Goal: Transaction & Acquisition: Purchase product/service

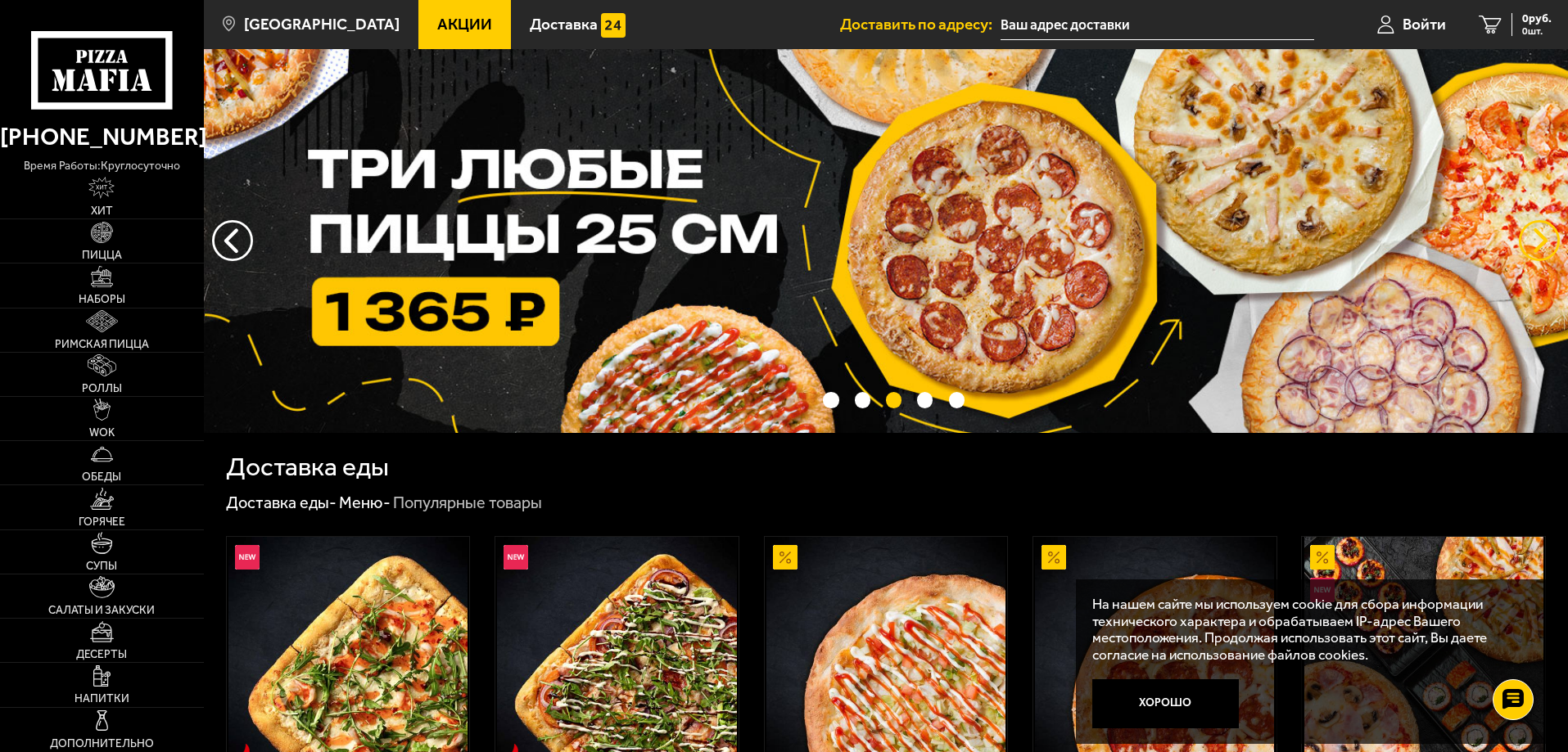
click at [1536, 238] on button "предыдущий" at bounding box center [1539, 240] width 41 height 41
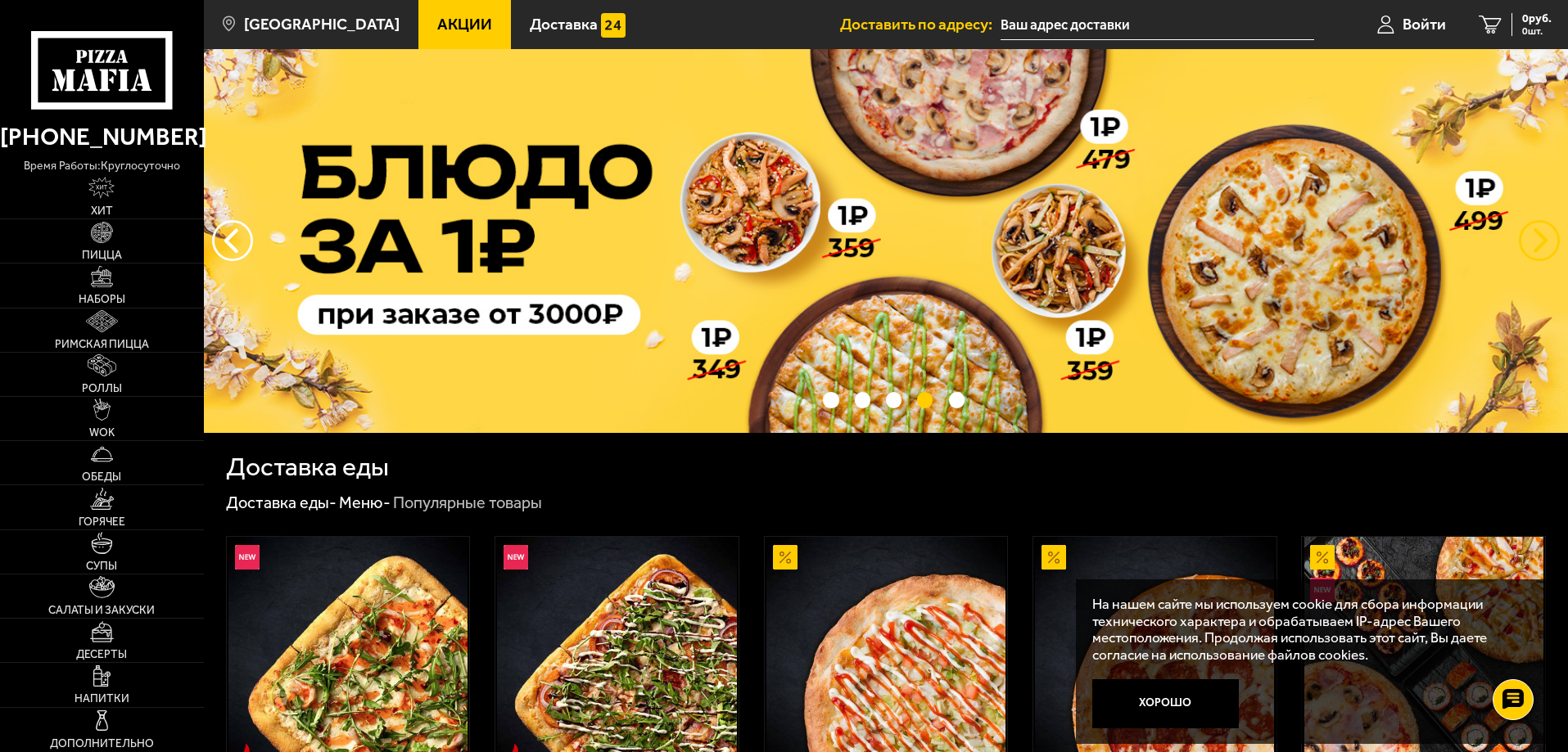
click at [1536, 238] on button "предыдущий" at bounding box center [1539, 240] width 41 height 41
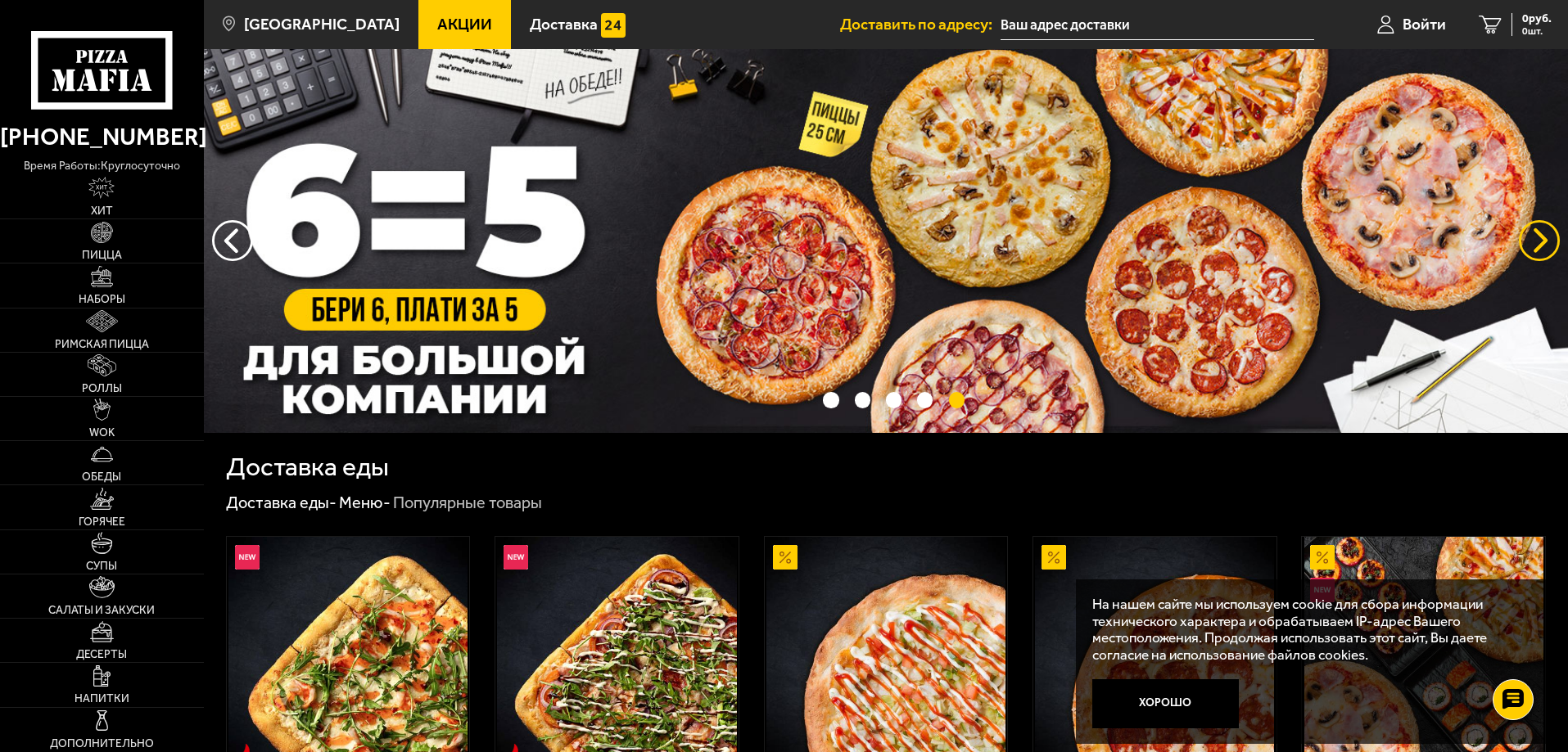
click at [1536, 238] on button "предыдущий" at bounding box center [1539, 240] width 41 height 41
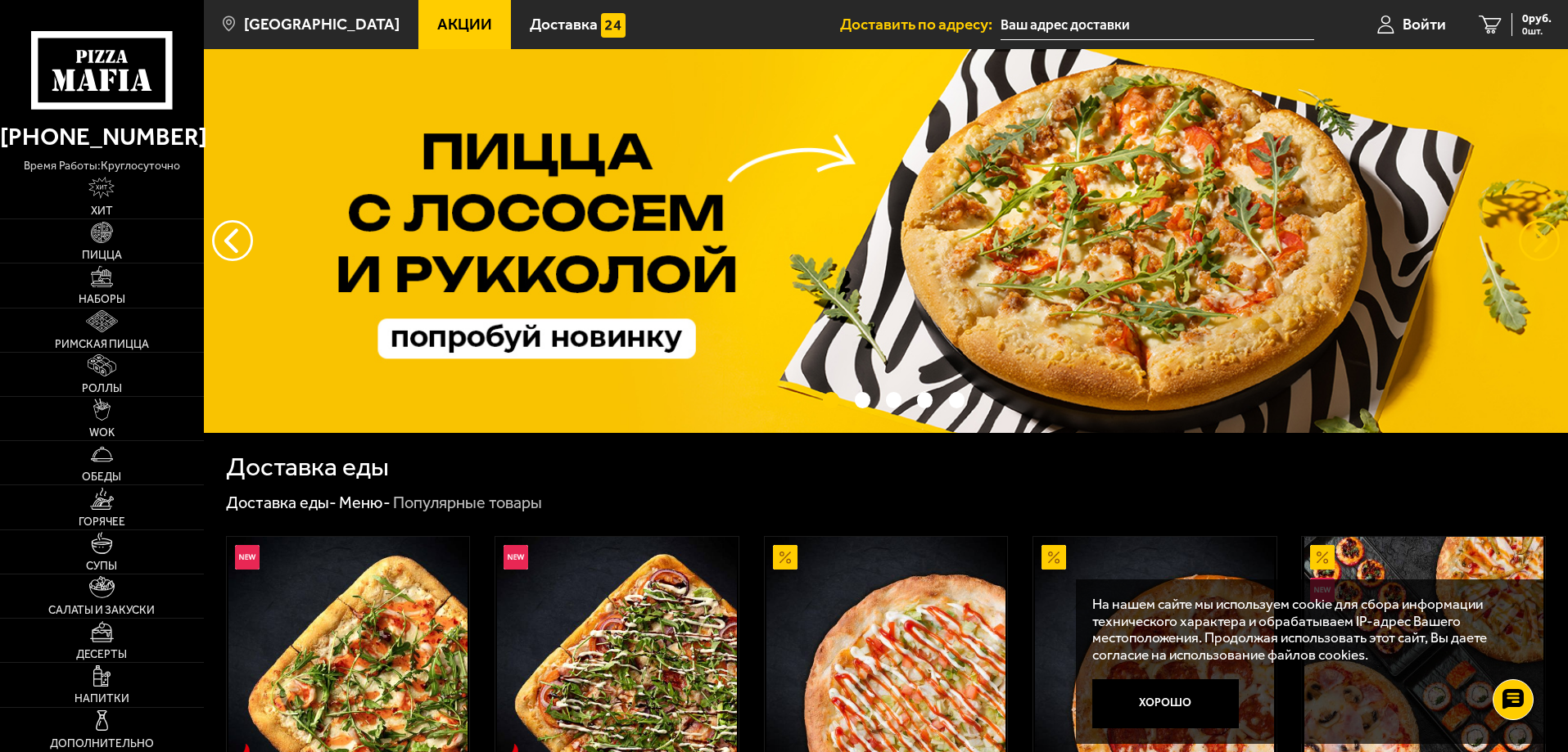
click at [1536, 238] on button "предыдущий" at bounding box center [1539, 240] width 41 height 41
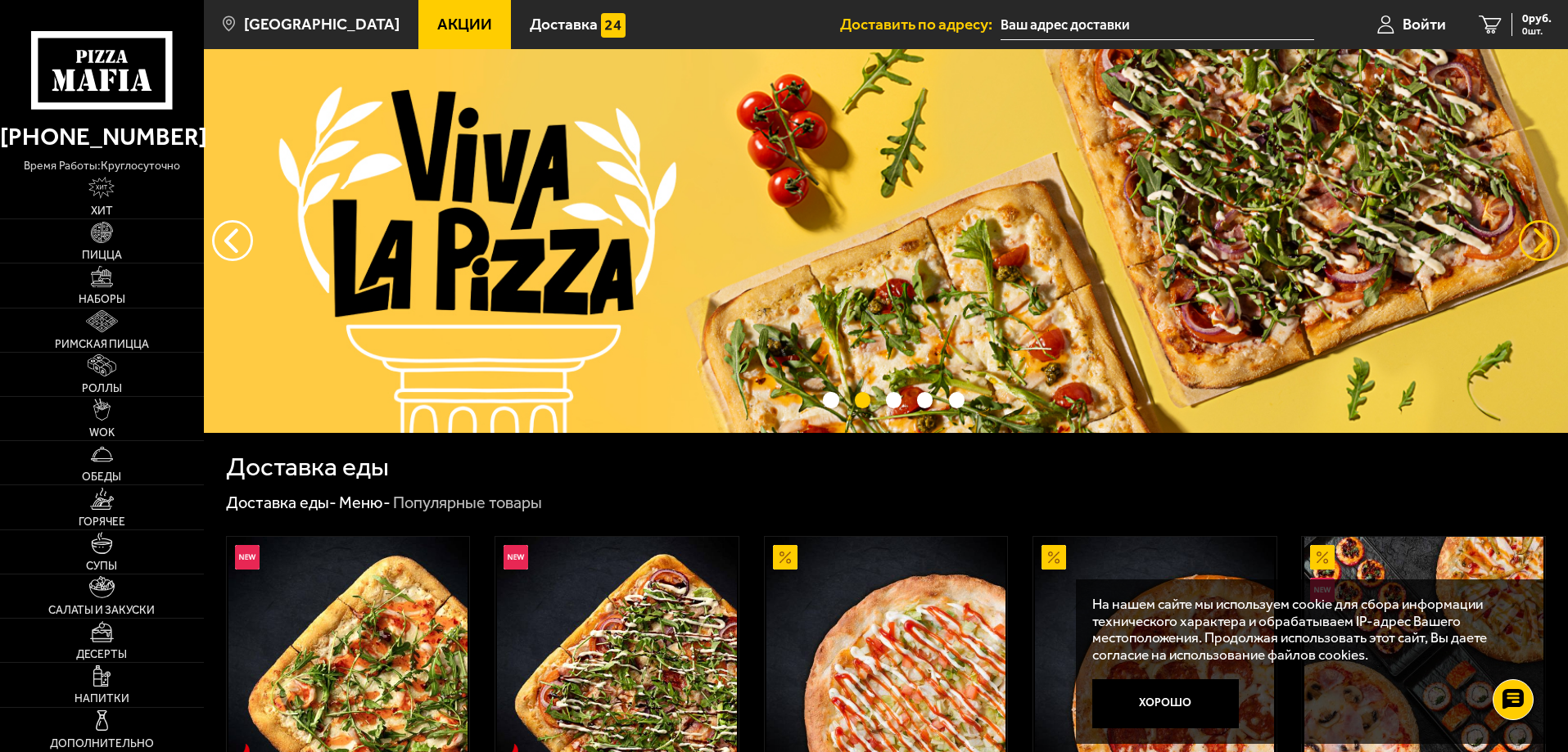
click at [1536, 238] on button "предыдущий" at bounding box center [1539, 240] width 41 height 41
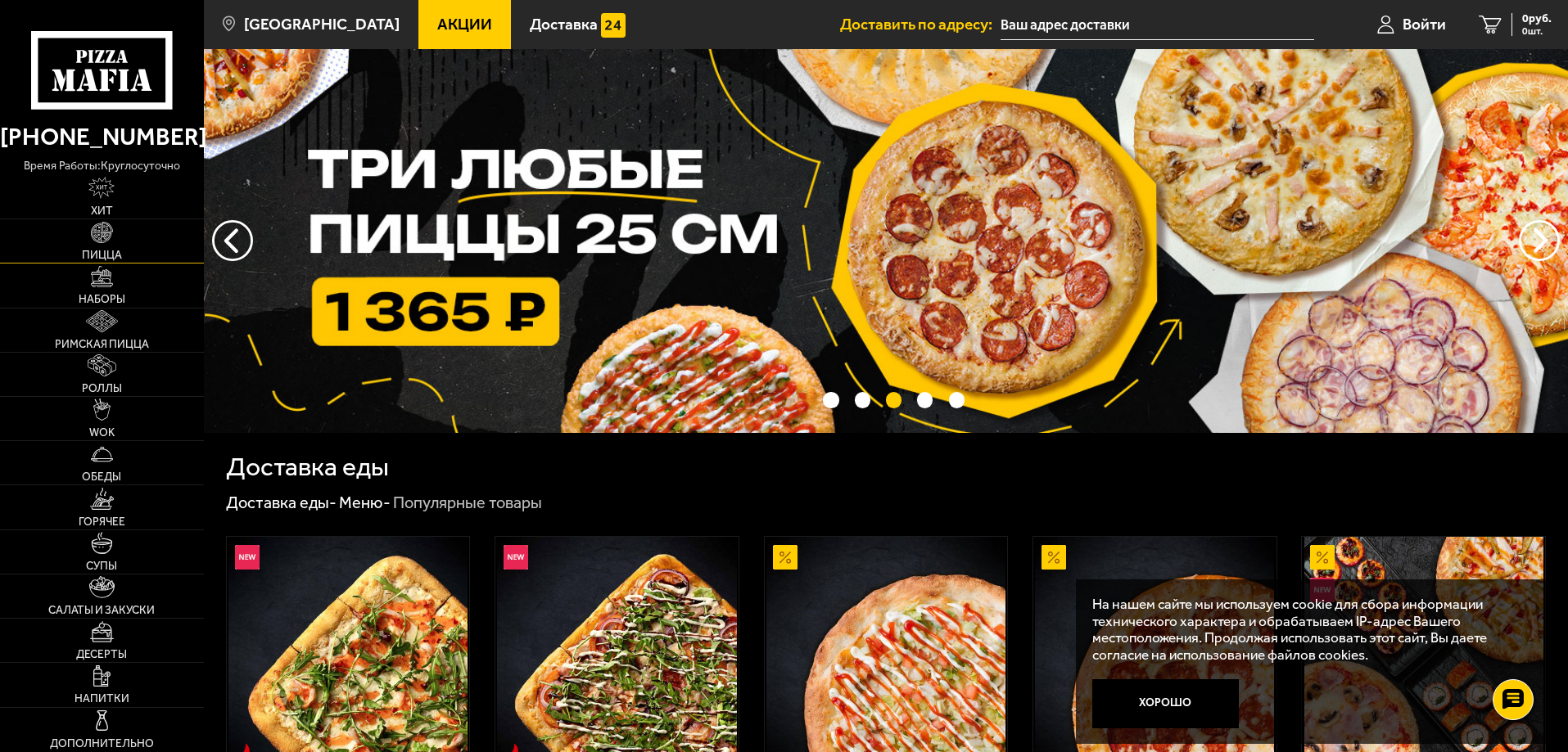
click at [121, 223] on link "Пицца" at bounding box center [102, 241] width 204 height 43
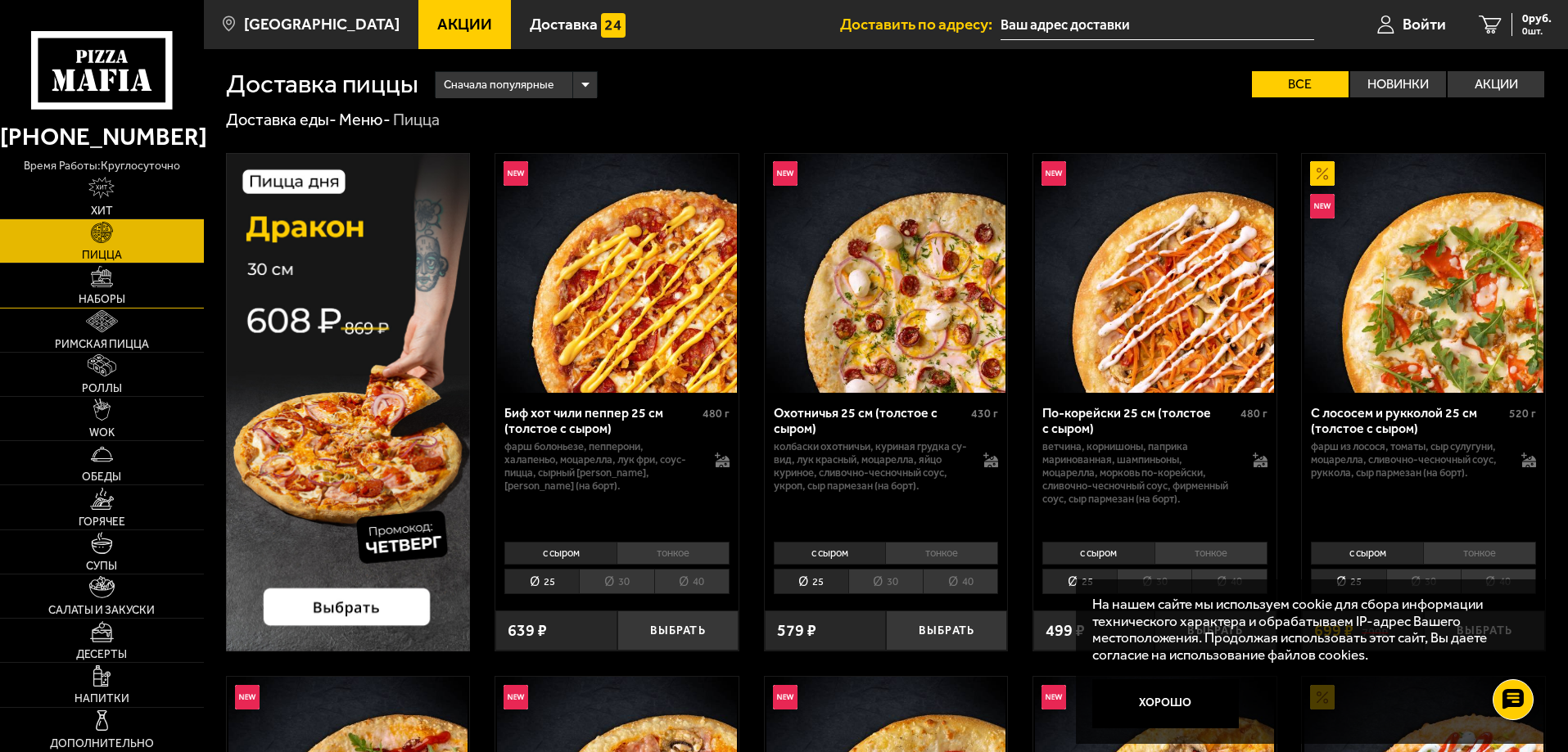
click at [111, 282] on img at bounding box center [102, 277] width 23 height 23
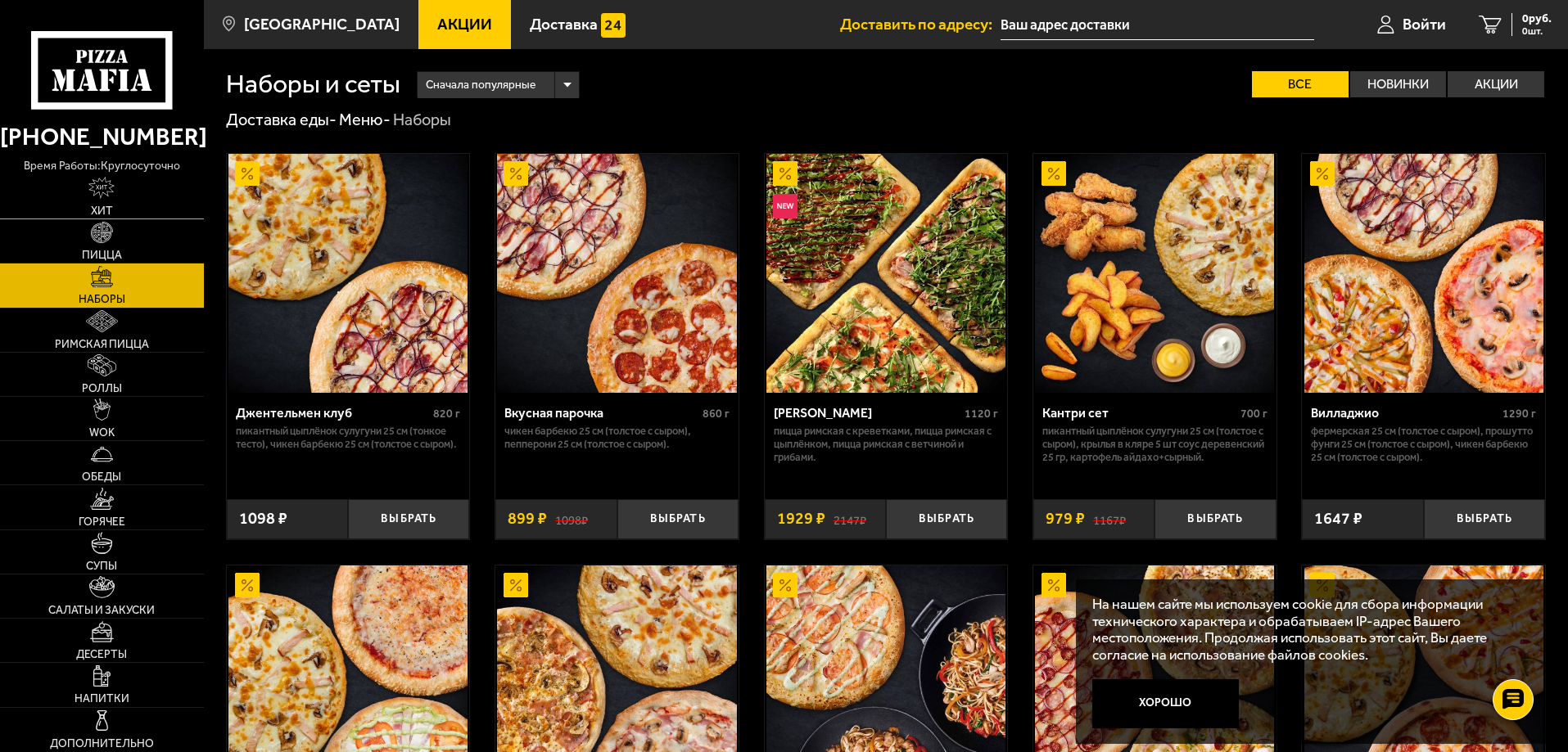
click at [88, 206] on link "Хит" at bounding box center [102, 197] width 204 height 43
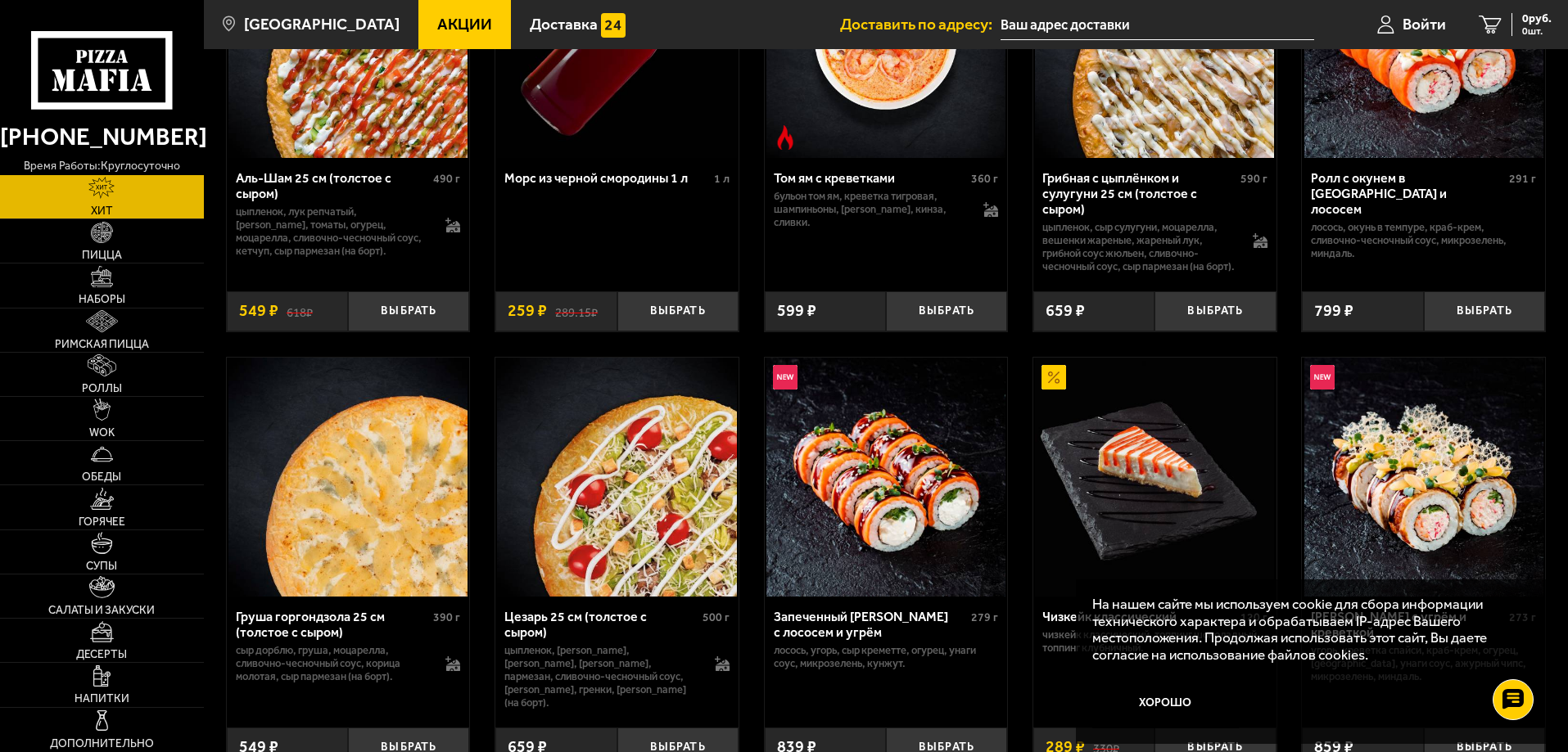
scroll to position [491, 0]
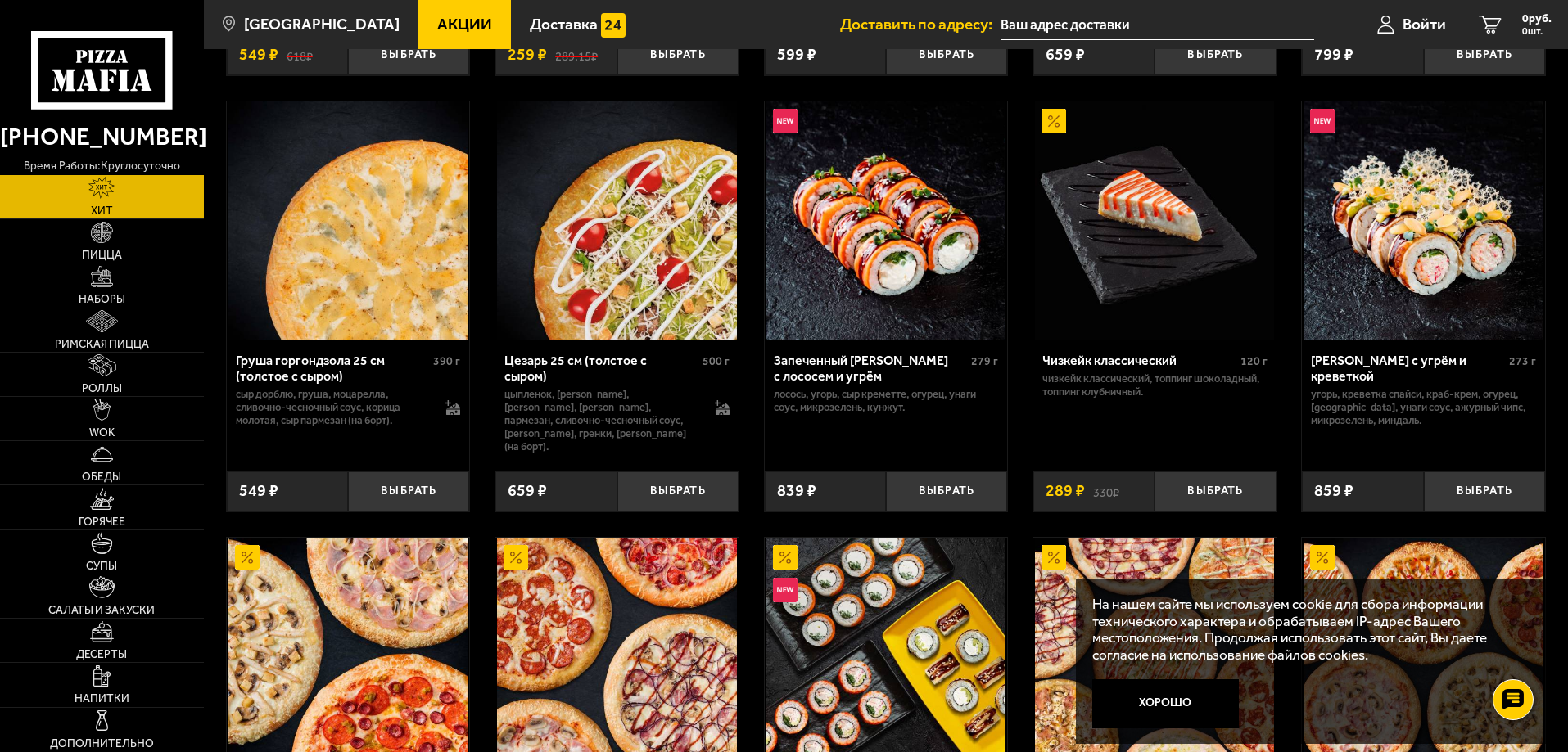
click at [83, 78] on icon at bounding box center [101, 69] width 141 height 78
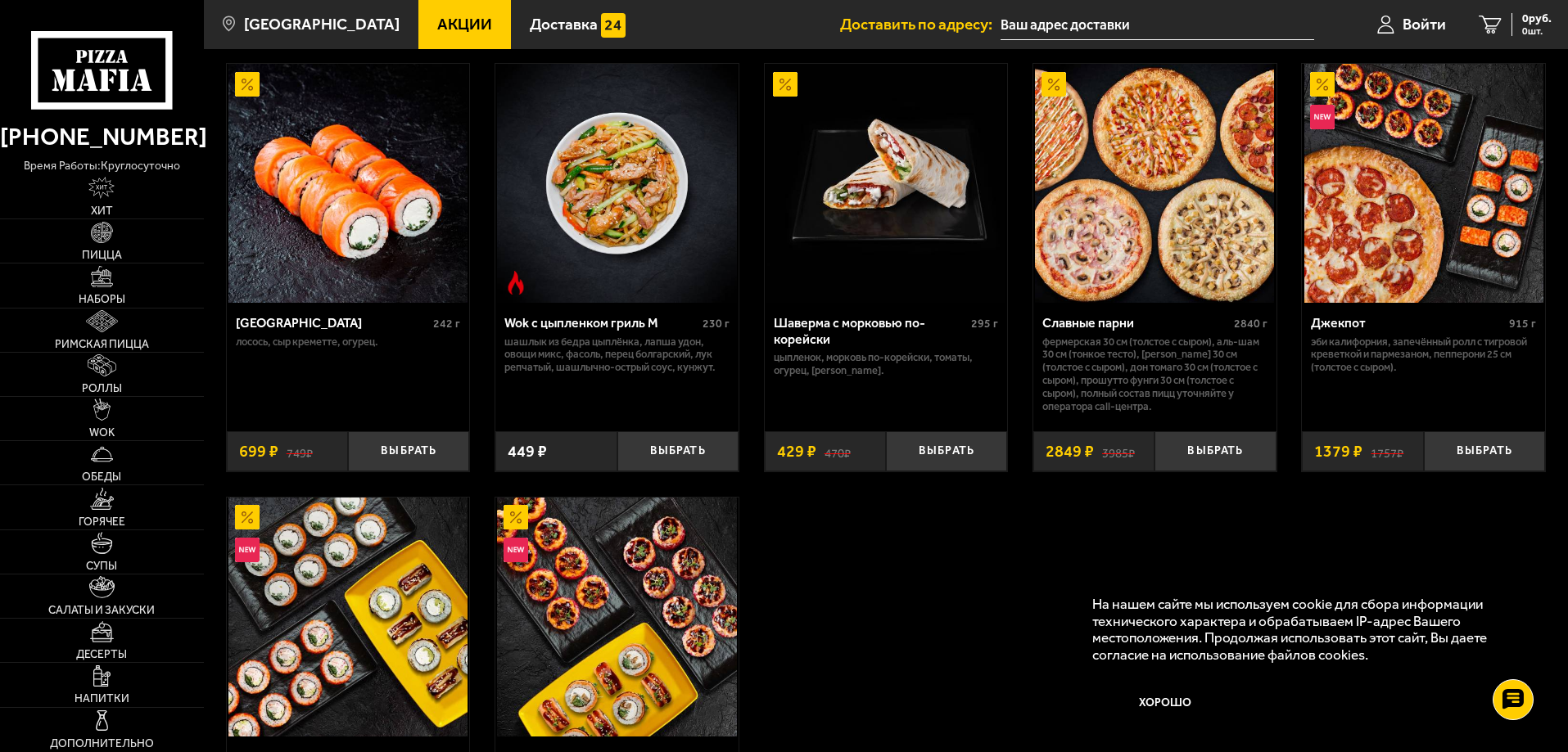
scroll to position [737, 0]
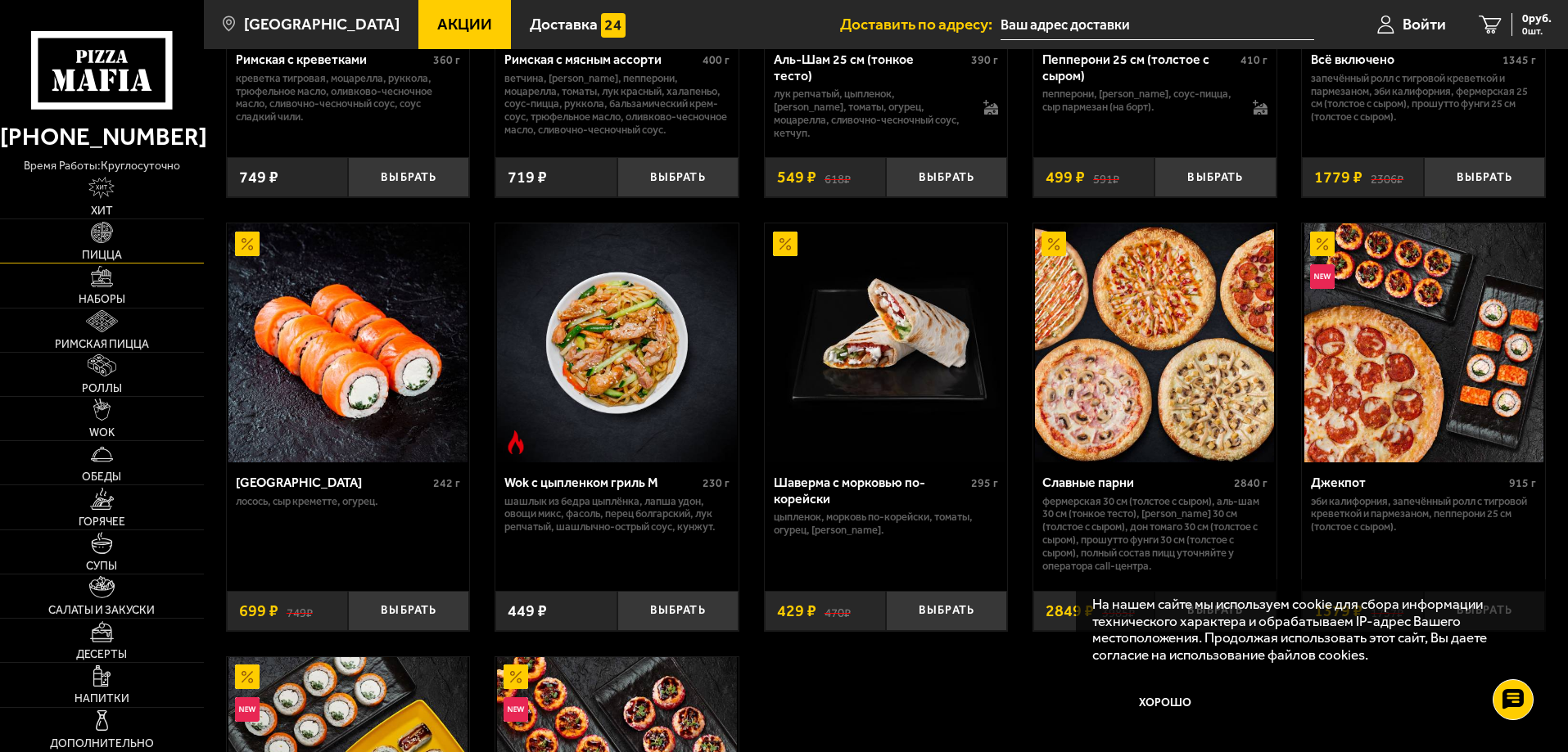
click at [107, 243] on img at bounding box center [102, 233] width 23 height 23
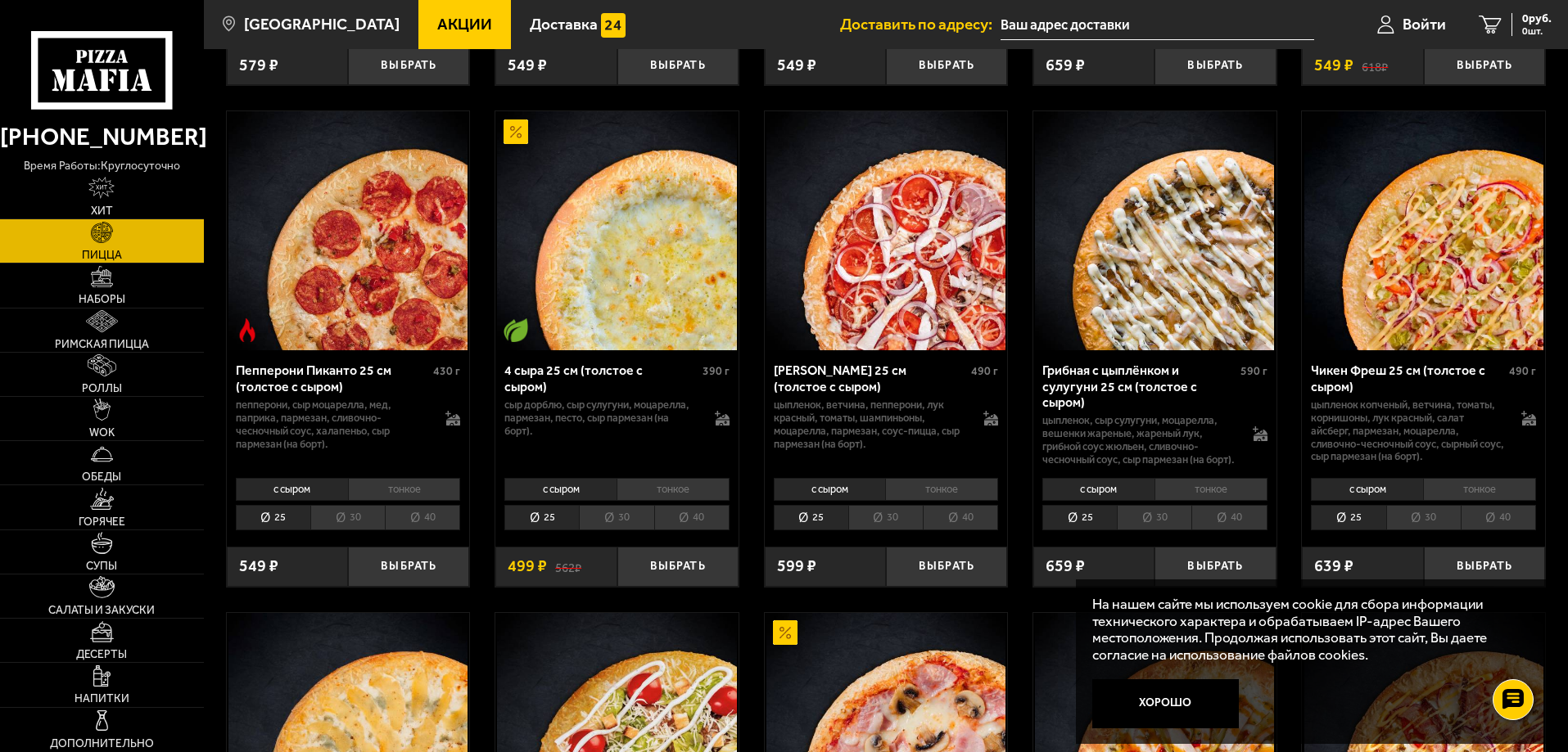
scroll to position [1555, 0]
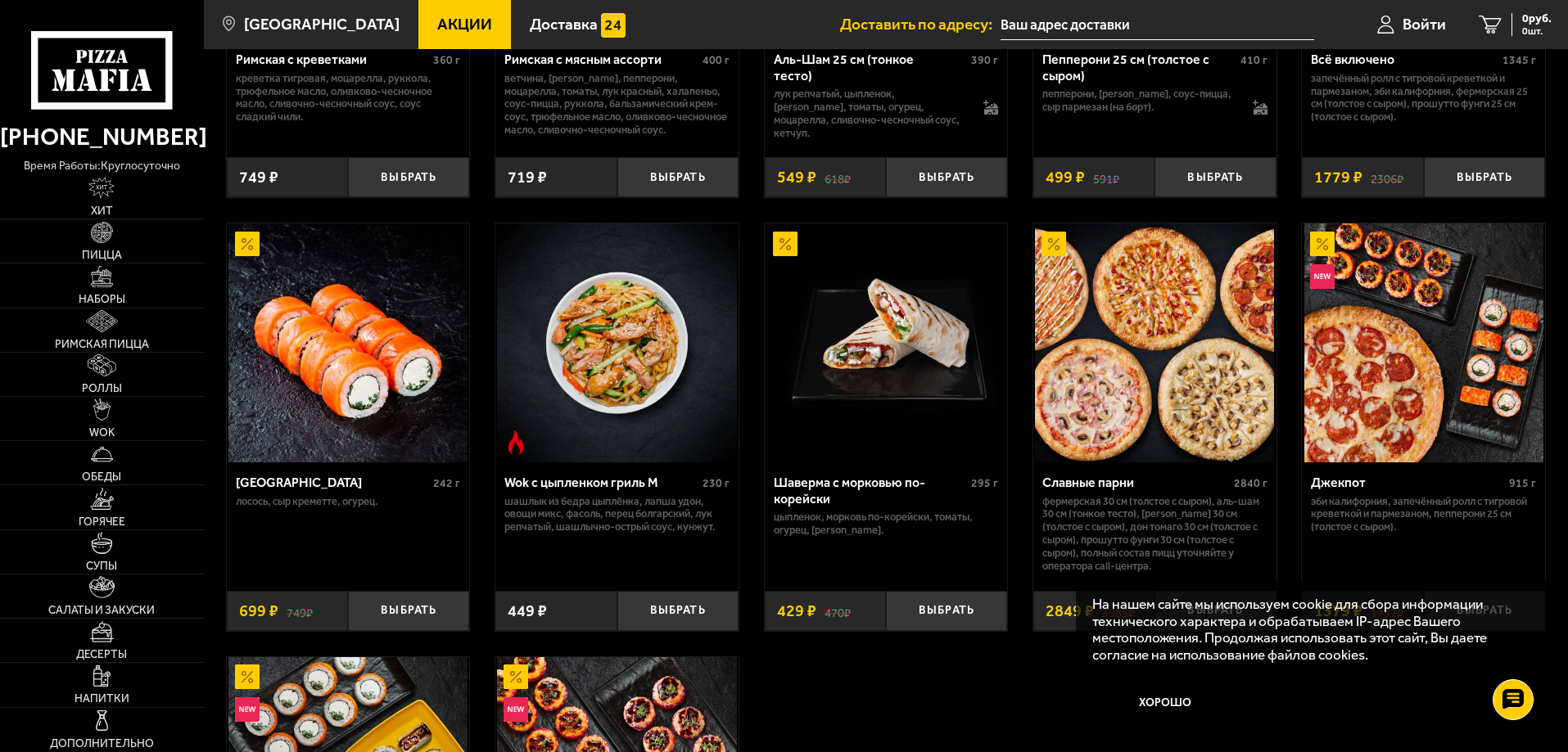
scroll to position [491, 0]
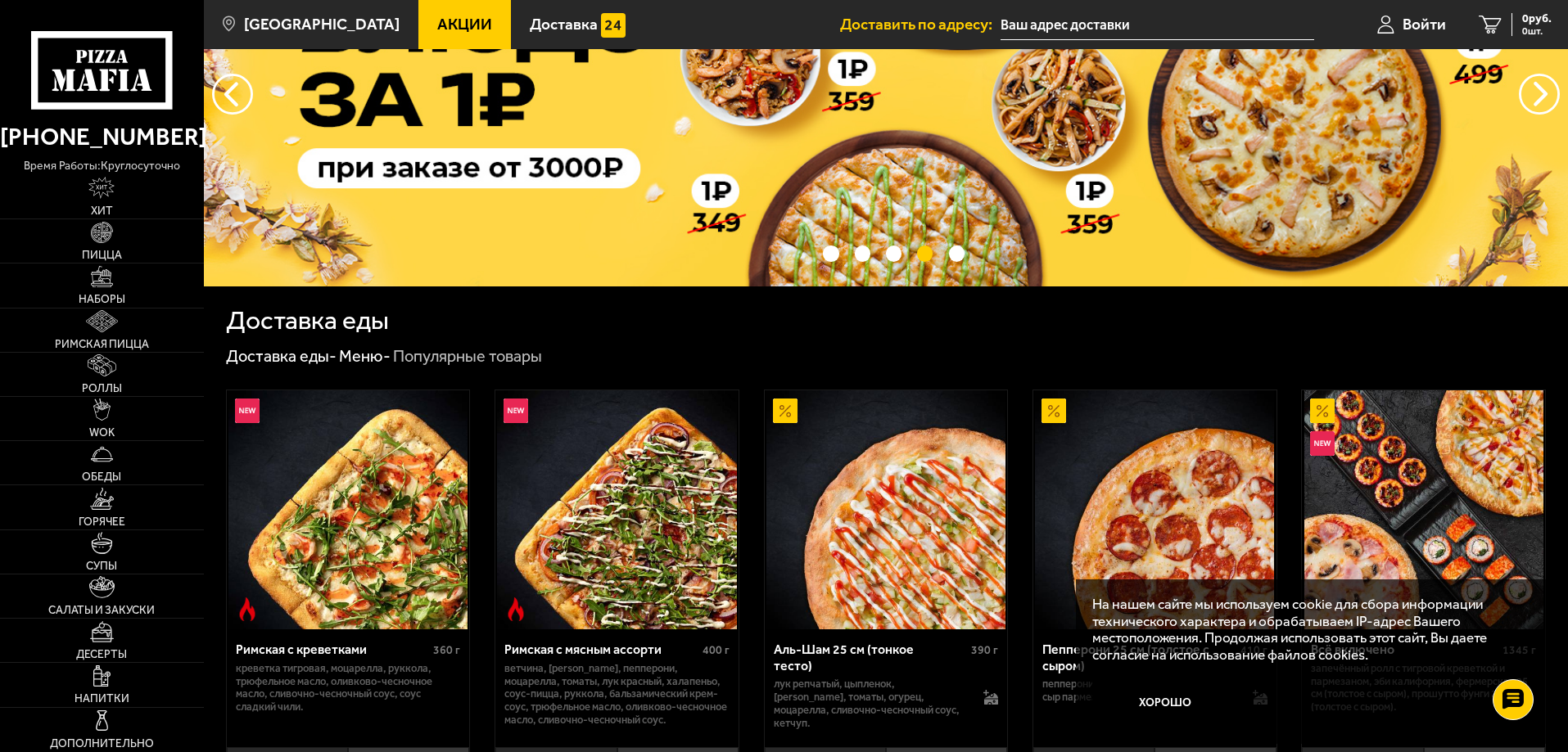
scroll to position [409, 0]
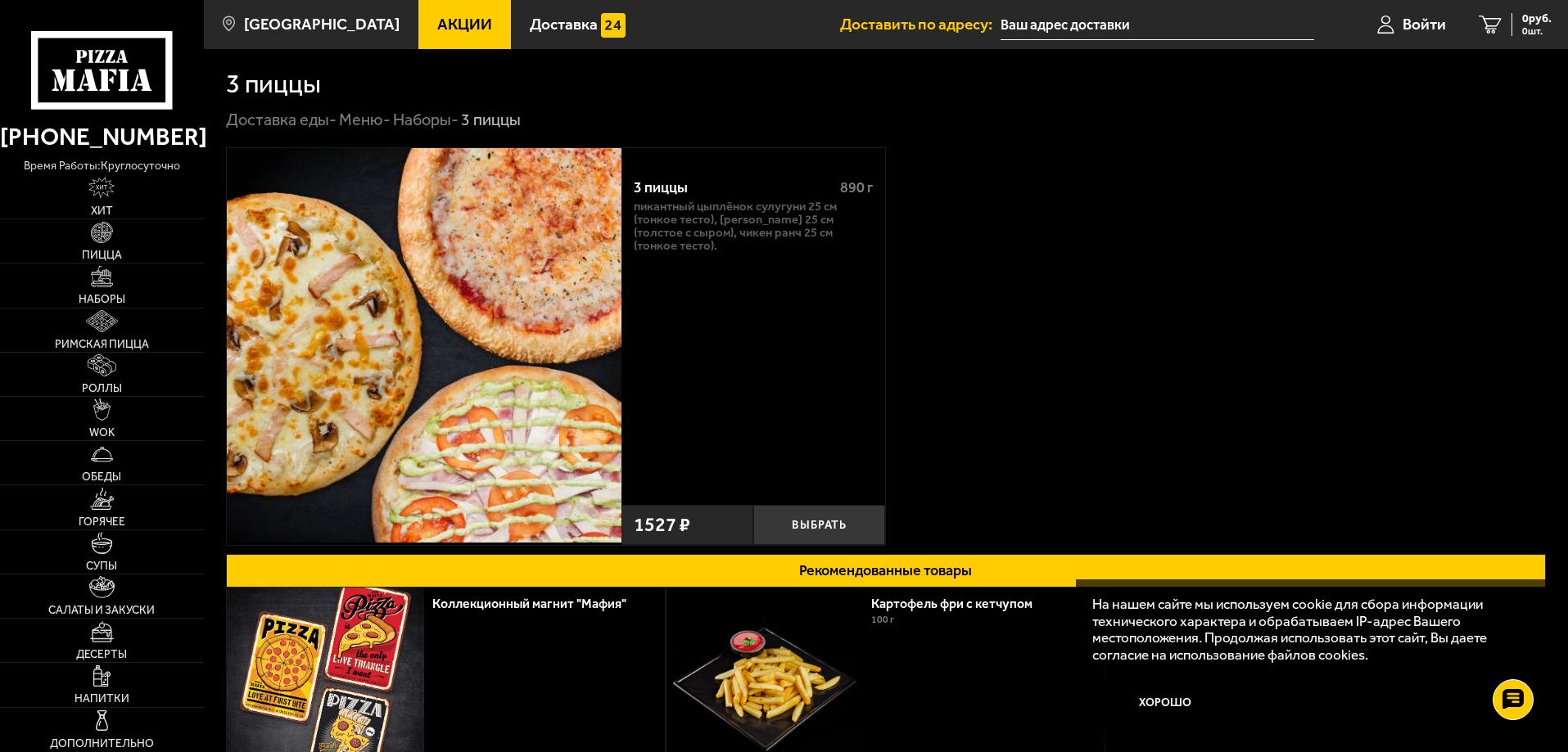
scroll to position [250, 0]
click at [803, 527] on button "Выбрать" at bounding box center [819, 525] width 132 height 40
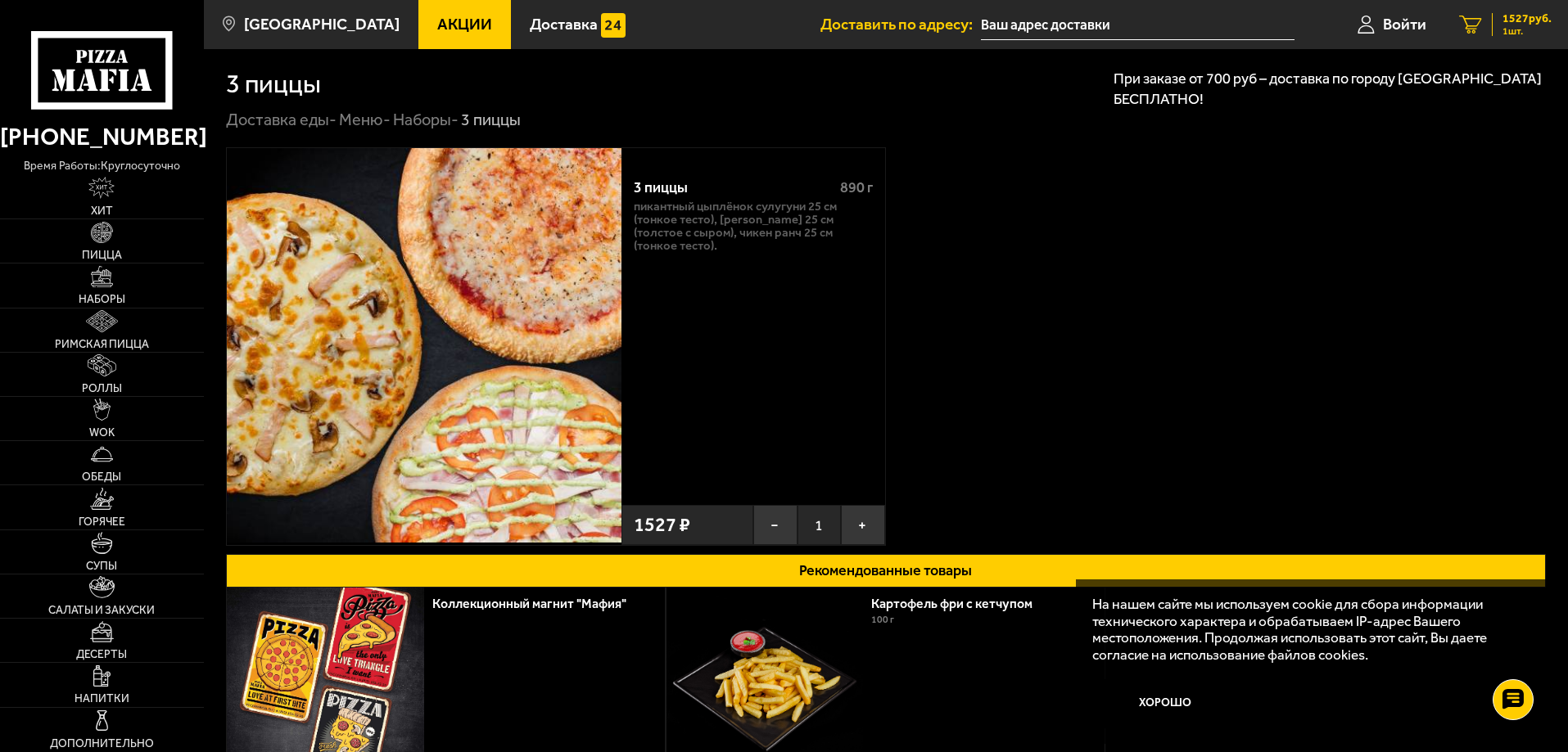
click at [1506, 29] on span "1 шт." at bounding box center [1527, 31] width 49 height 10
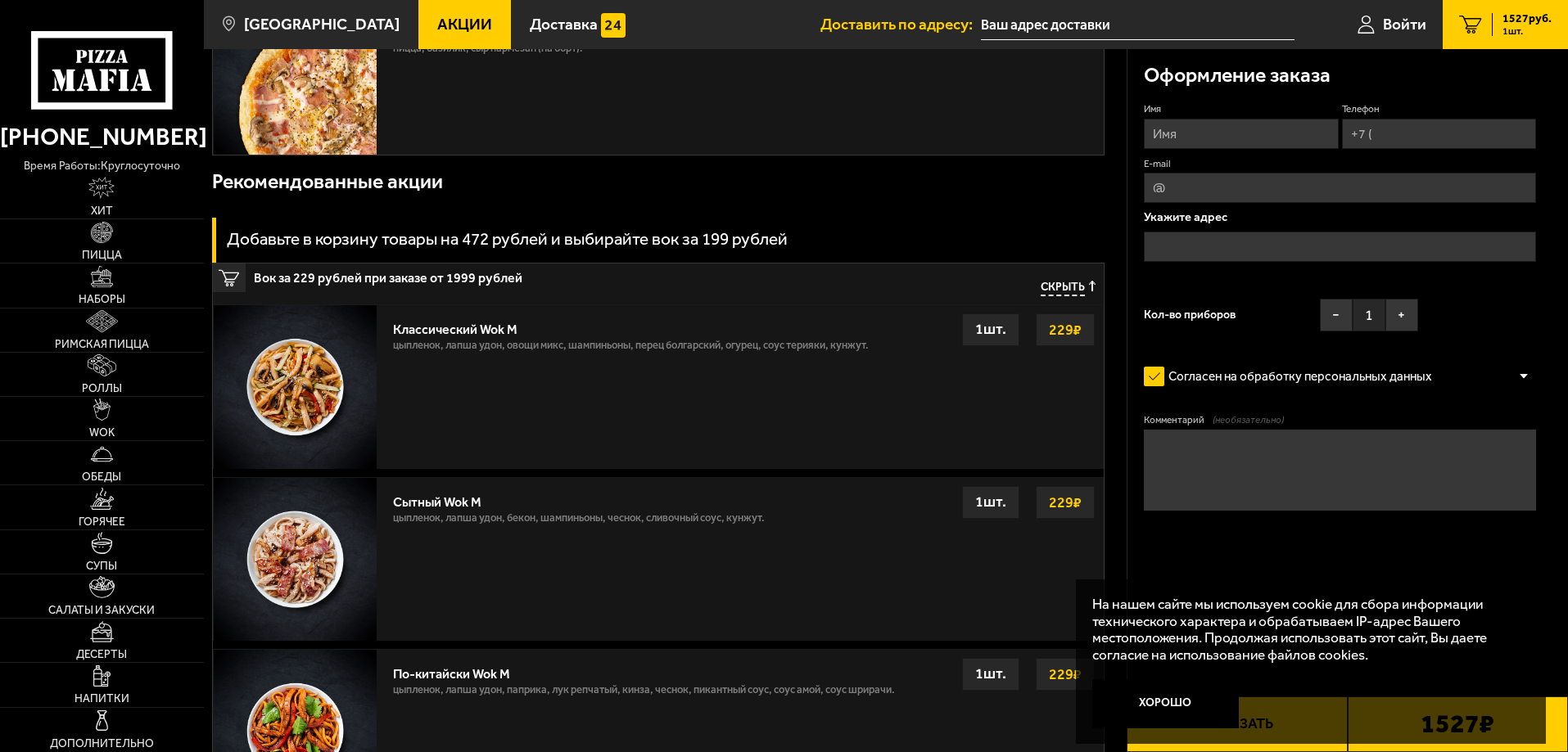
scroll to position [982, 0]
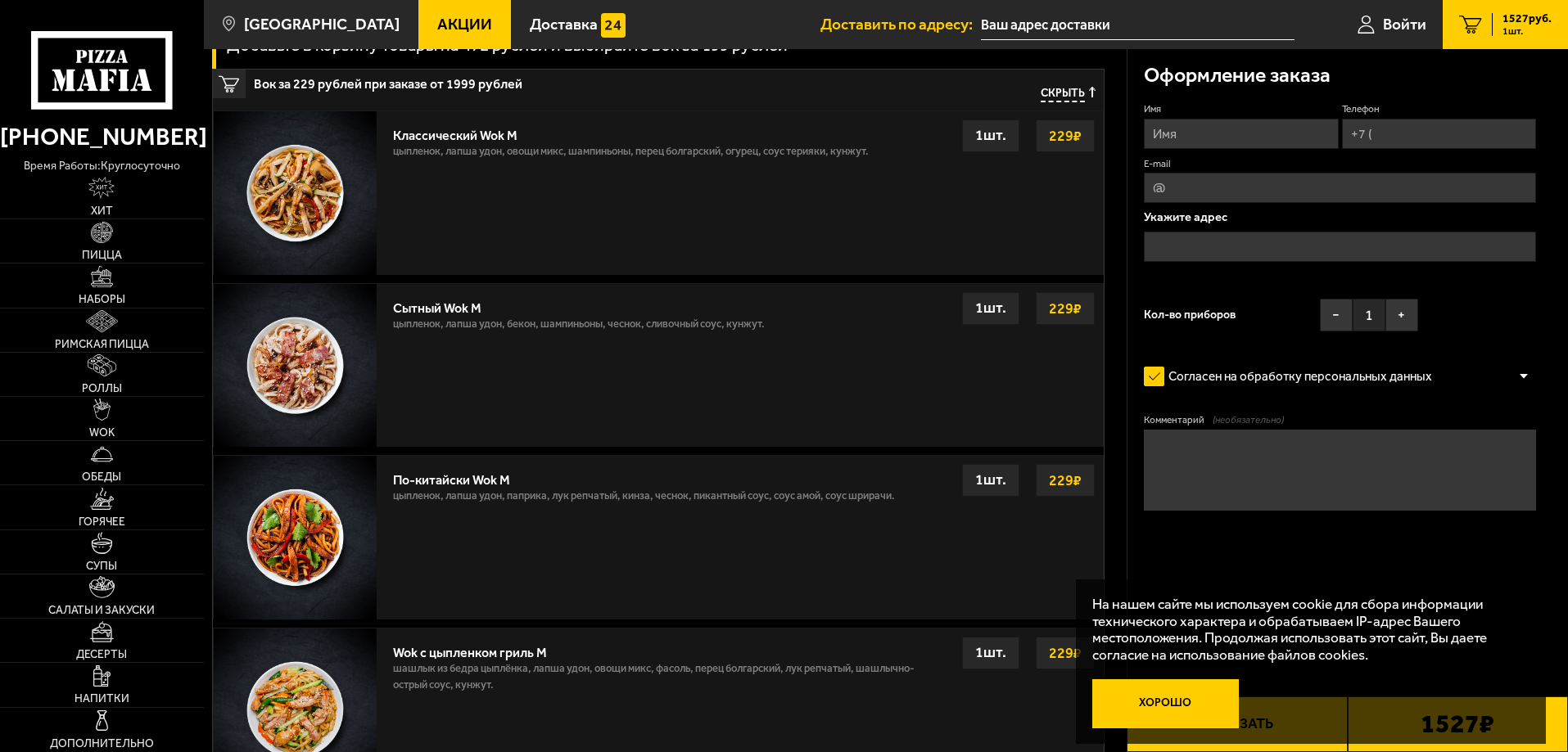
click at [1196, 711] on button "Хорошо" at bounding box center [1166, 703] width 147 height 49
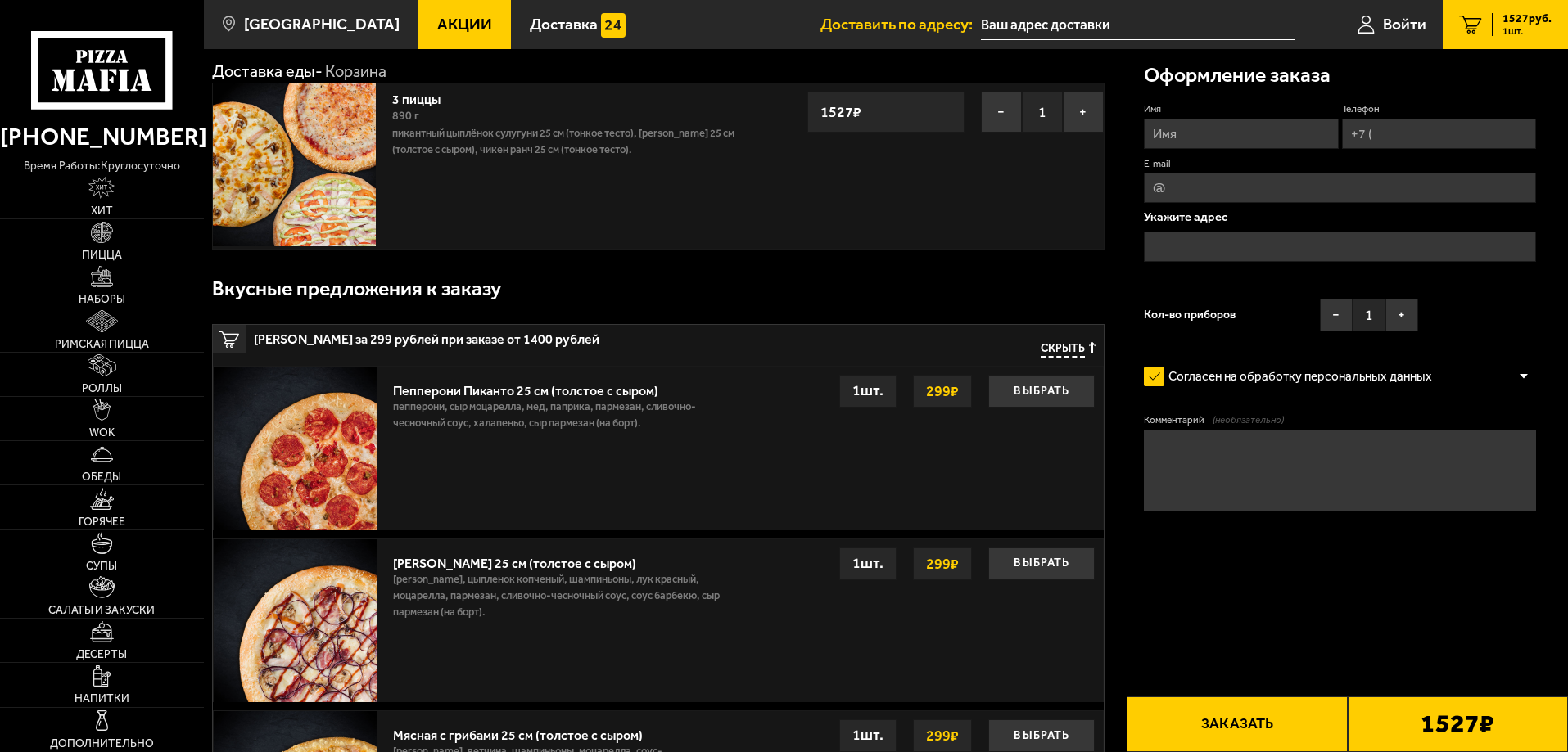
scroll to position [0, 0]
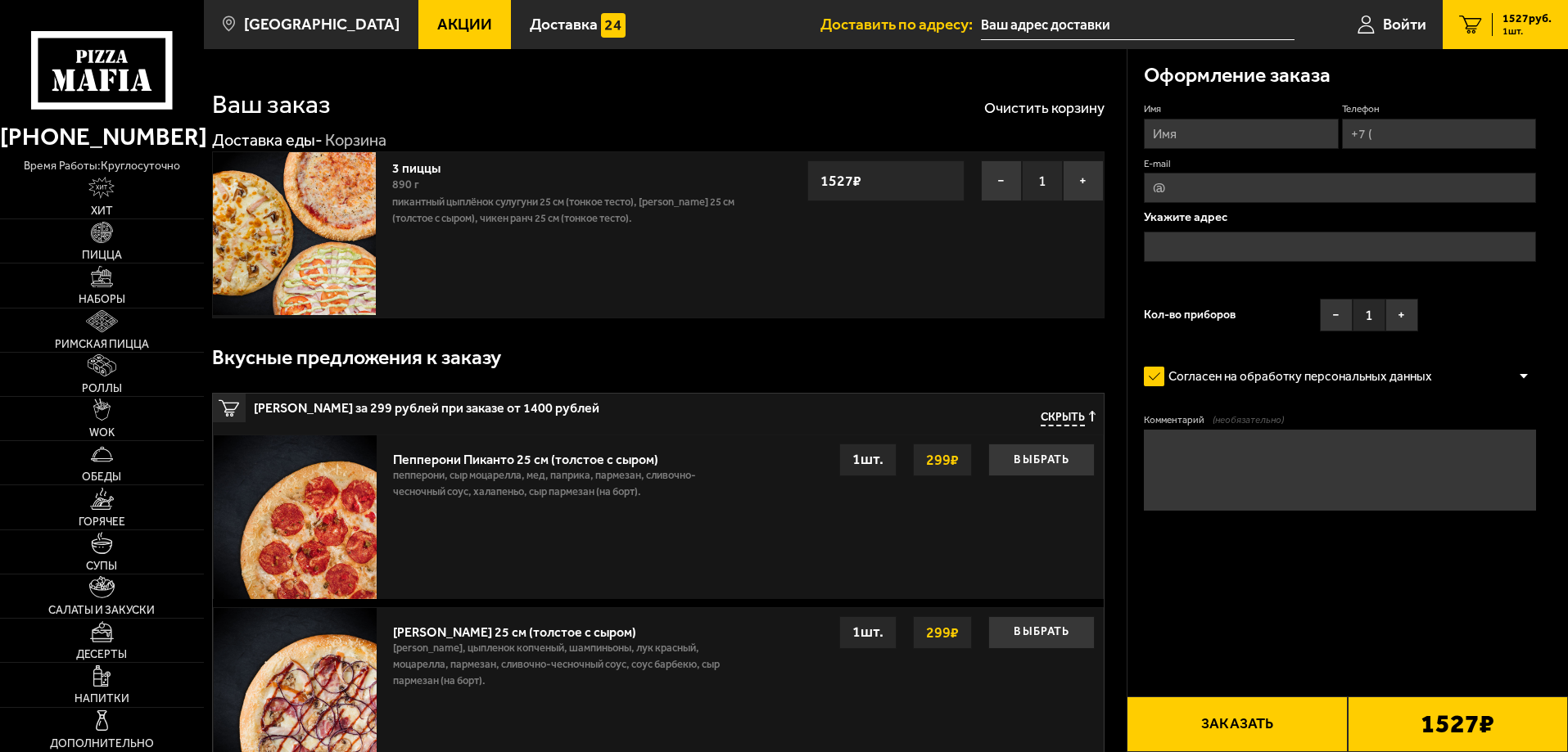
click at [1288, 718] on button "Заказать" at bounding box center [1237, 724] width 220 height 56
click at [1184, 144] on input "Имя" at bounding box center [1241, 134] width 194 height 31
click at [1185, 107] on label "Имя" at bounding box center [1241, 108] width 194 height 14
click at [1185, 119] on input "Имя" at bounding box center [1241, 134] width 194 height 31
click at [421, 170] on link "3 пиццы" at bounding box center [425, 165] width 65 height 21
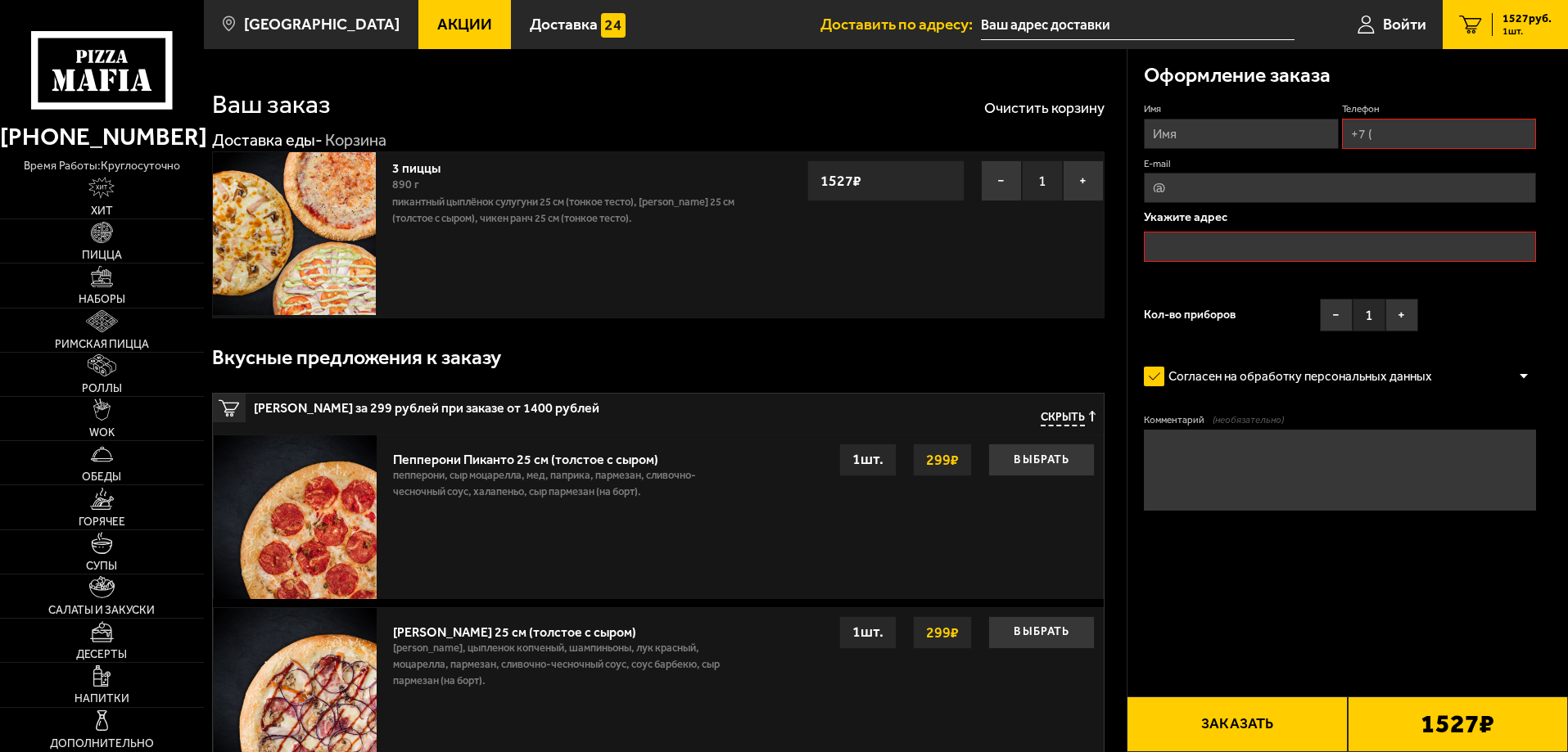
click at [286, 141] on link "Доставка еды -" at bounding box center [267, 140] width 111 height 20
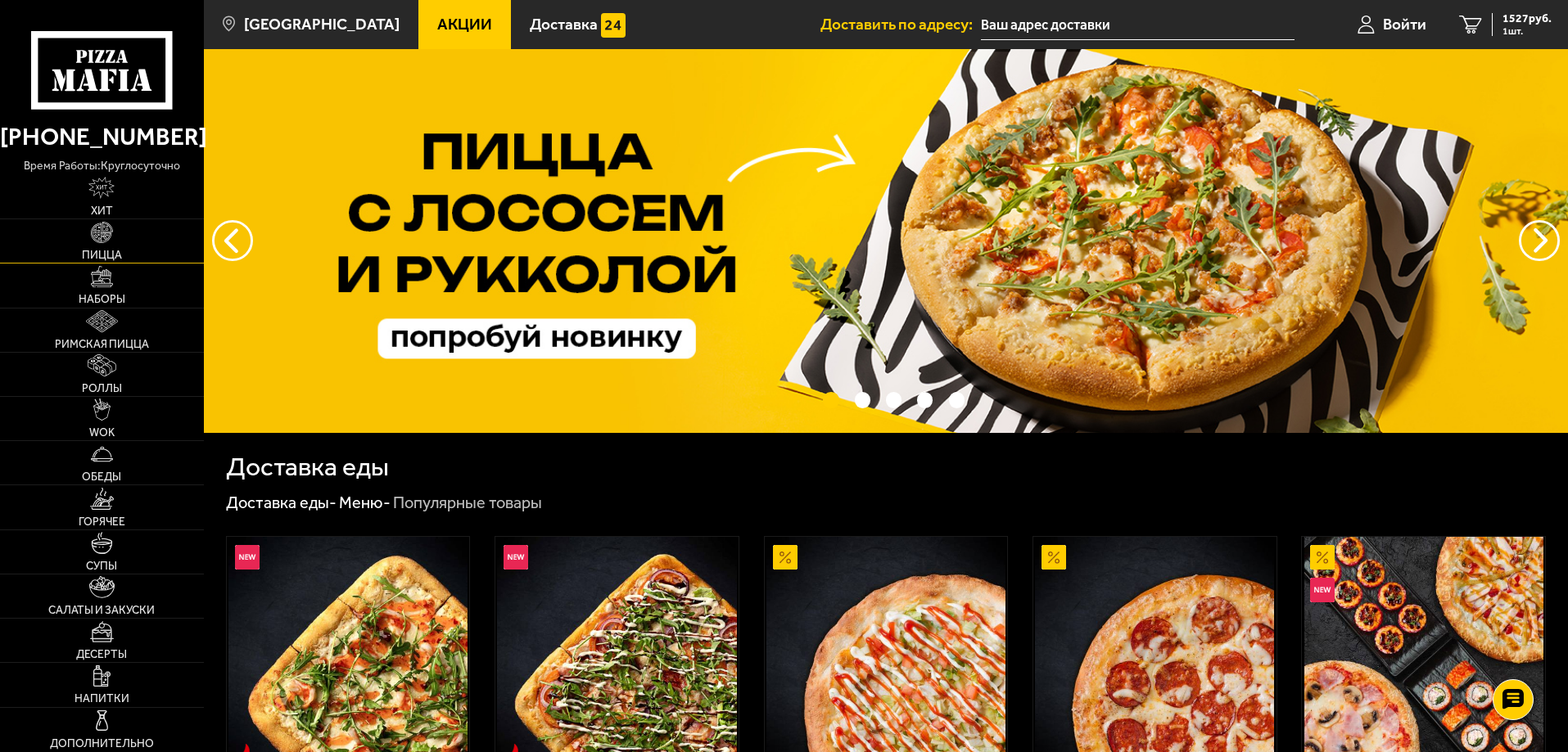
click at [98, 255] on span "Пицца" at bounding box center [102, 255] width 40 height 12
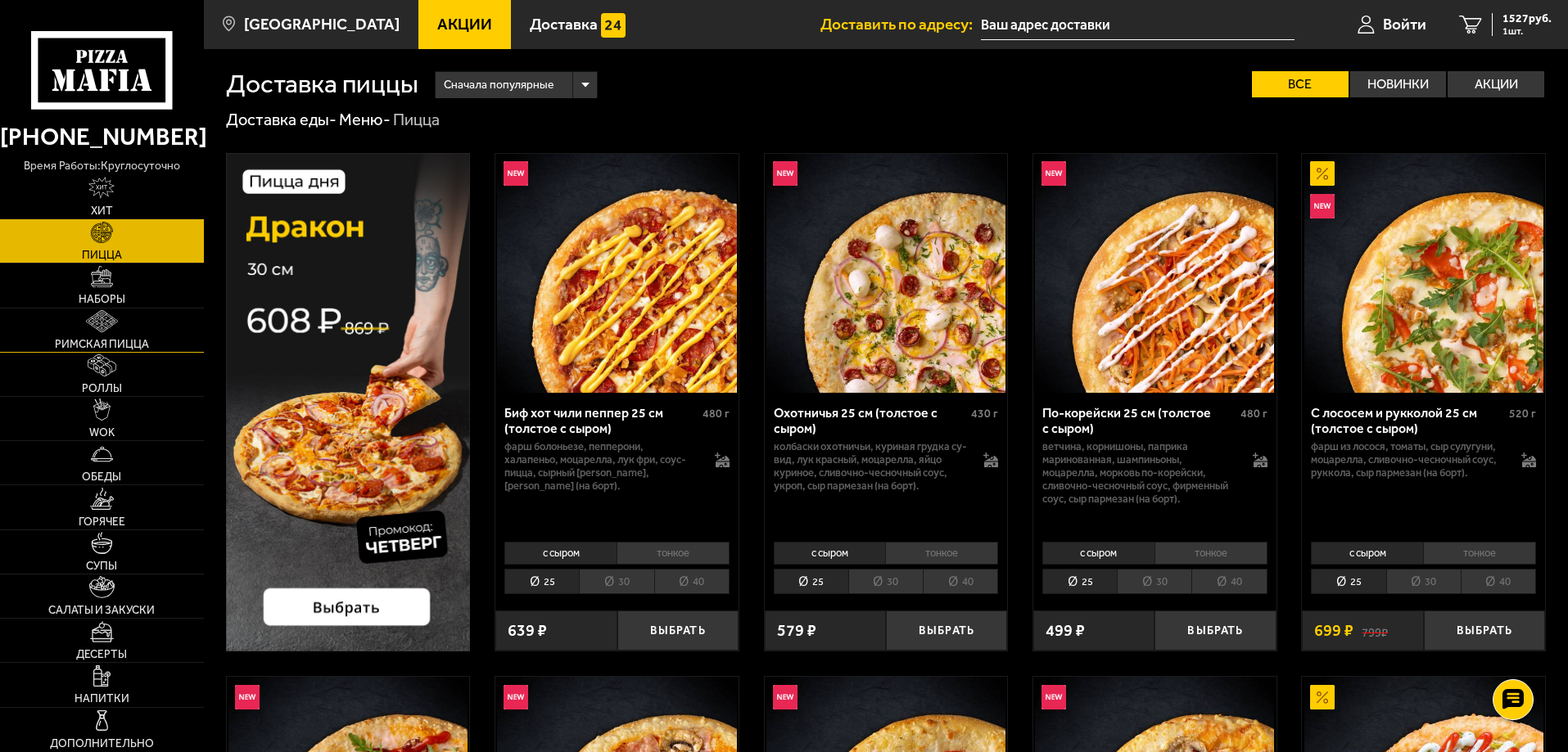
click at [102, 311] on img at bounding box center [101, 321] width 31 height 23
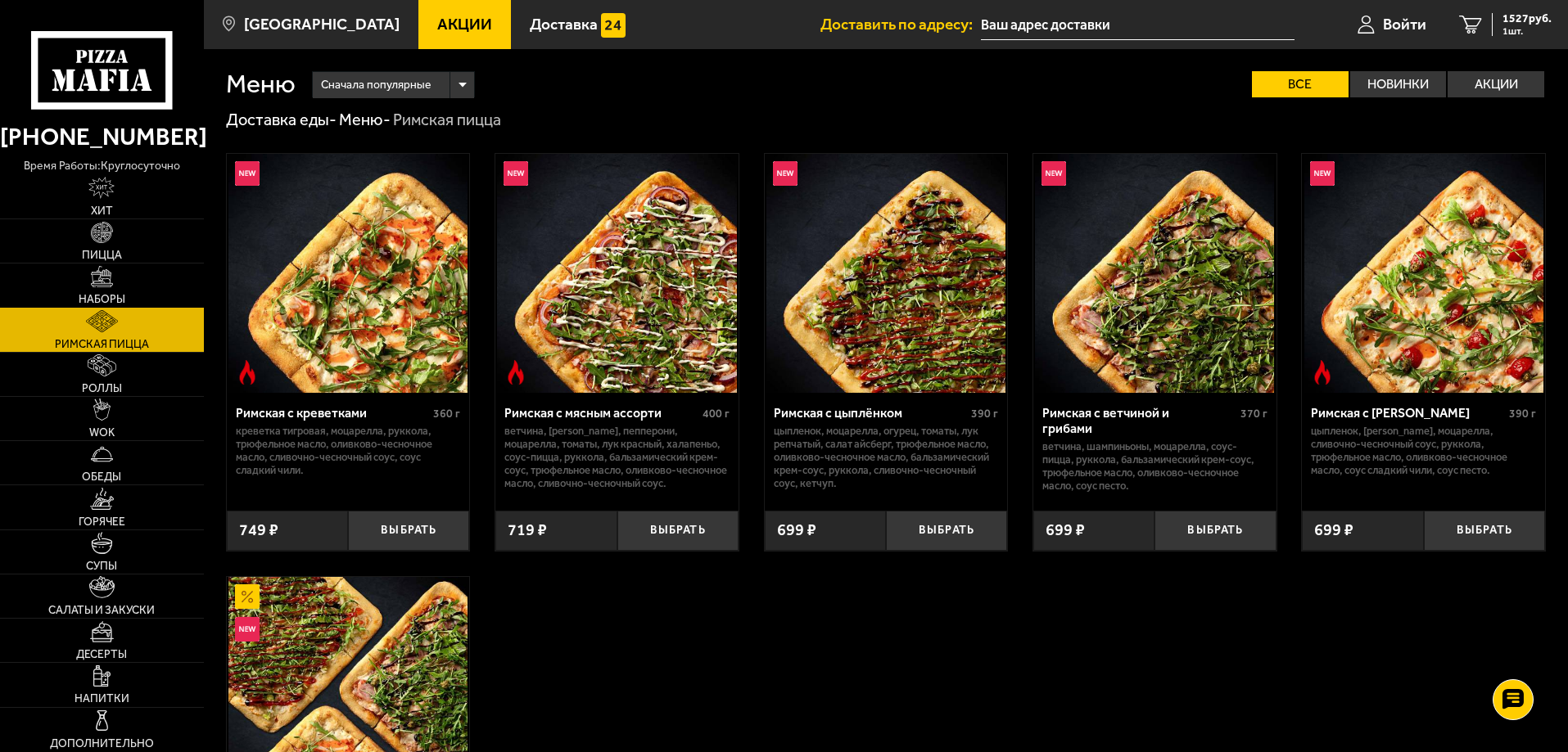
click at [102, 283] on img at bounding box center [102, 277] width 23 height 23
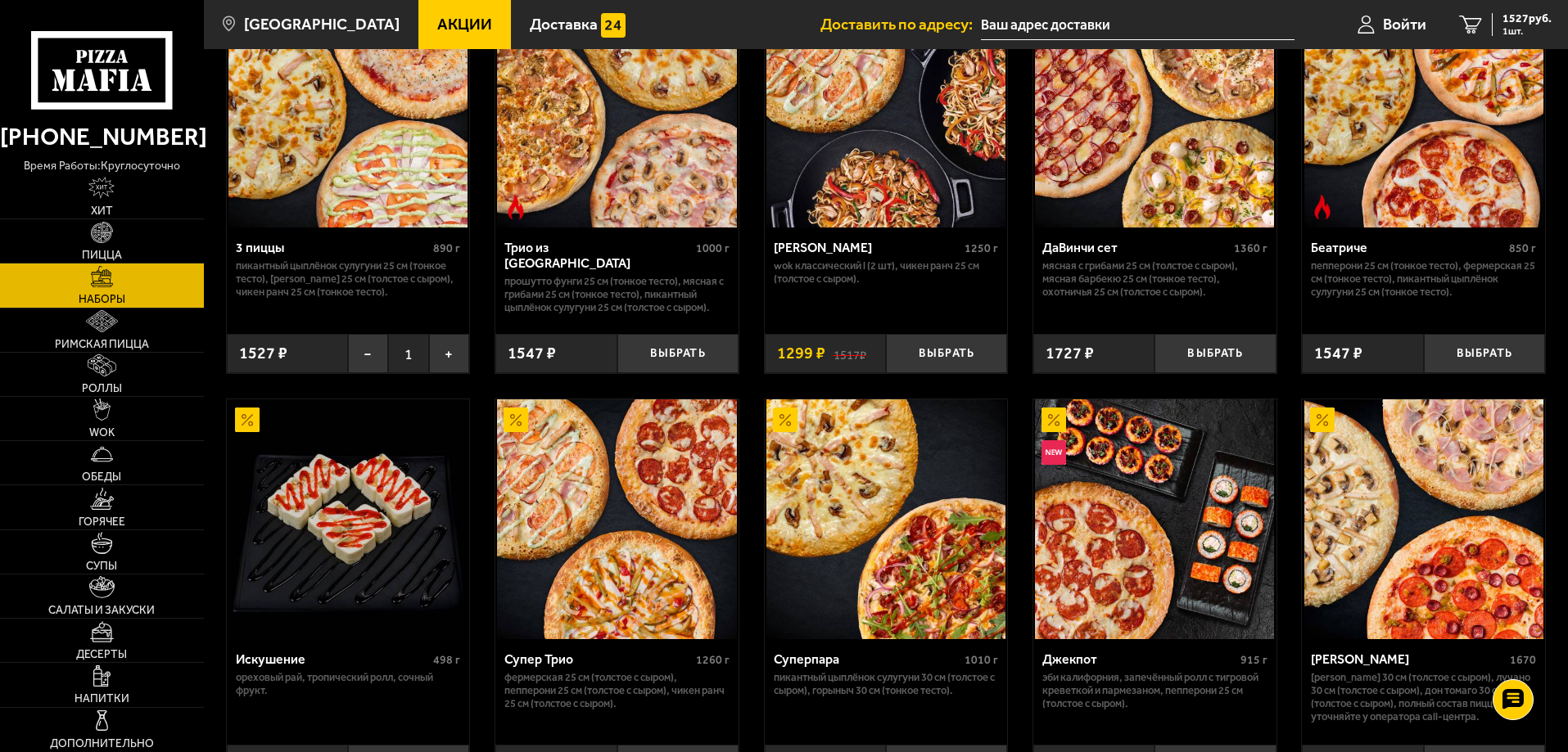
scroll to position [573, 0]
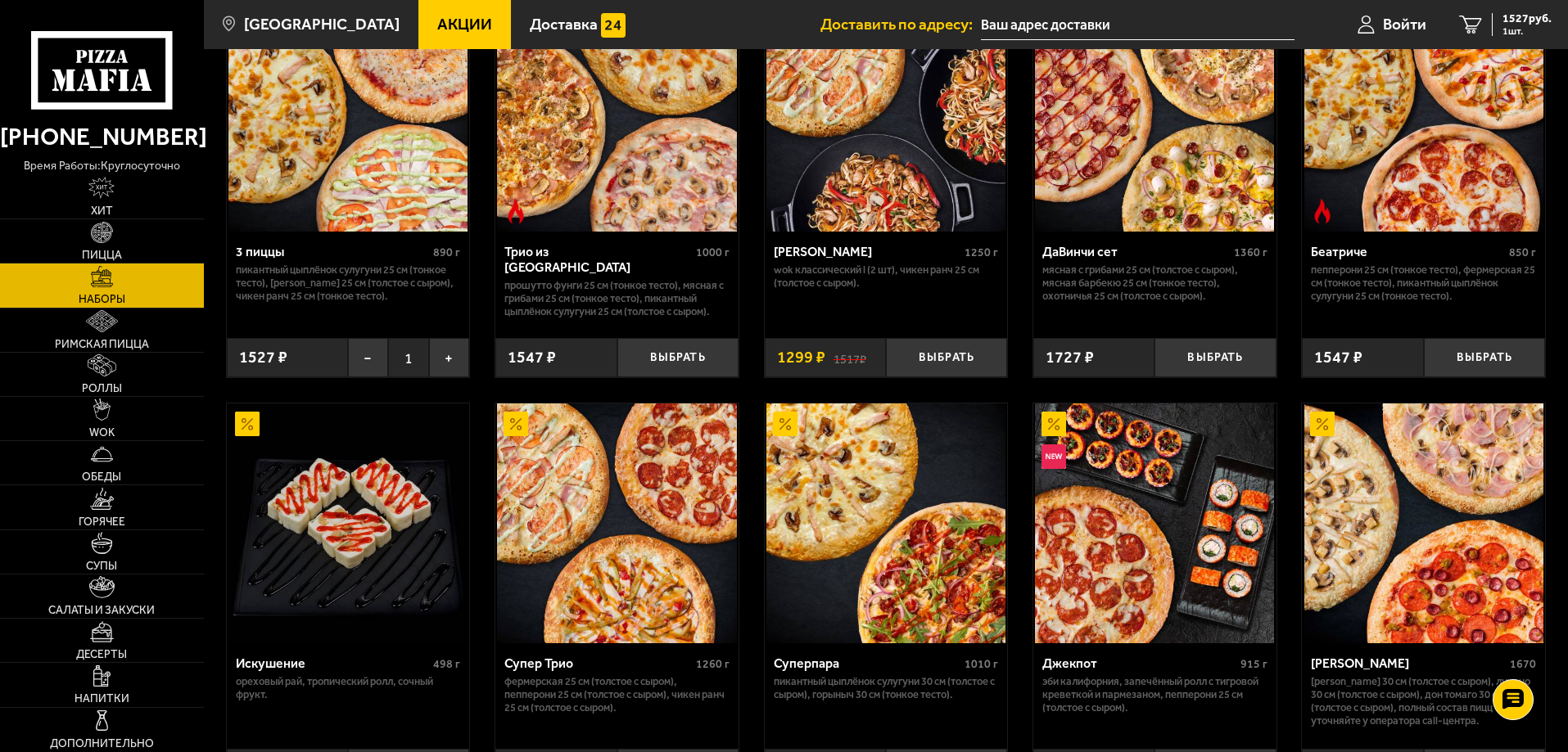
click at [1454, 142] on img at bounding box center [1424, 112] width 239 height 239
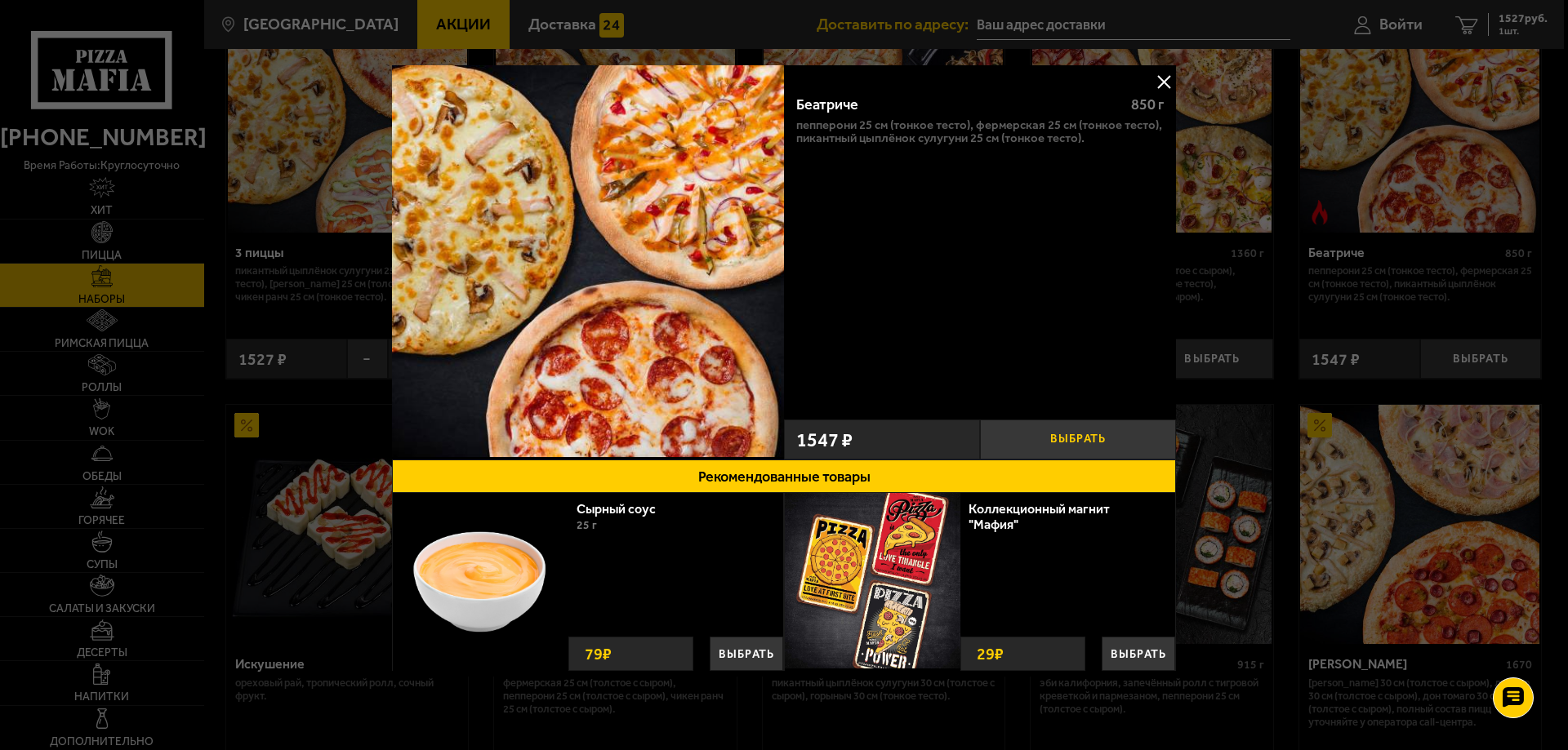
click at [1100, 424] on button "Выбрать" at bounding box center [1078, 440] width 196 height 40
click at [1158, 76] on button at bounding box center [1163, 81] width 24 height 24
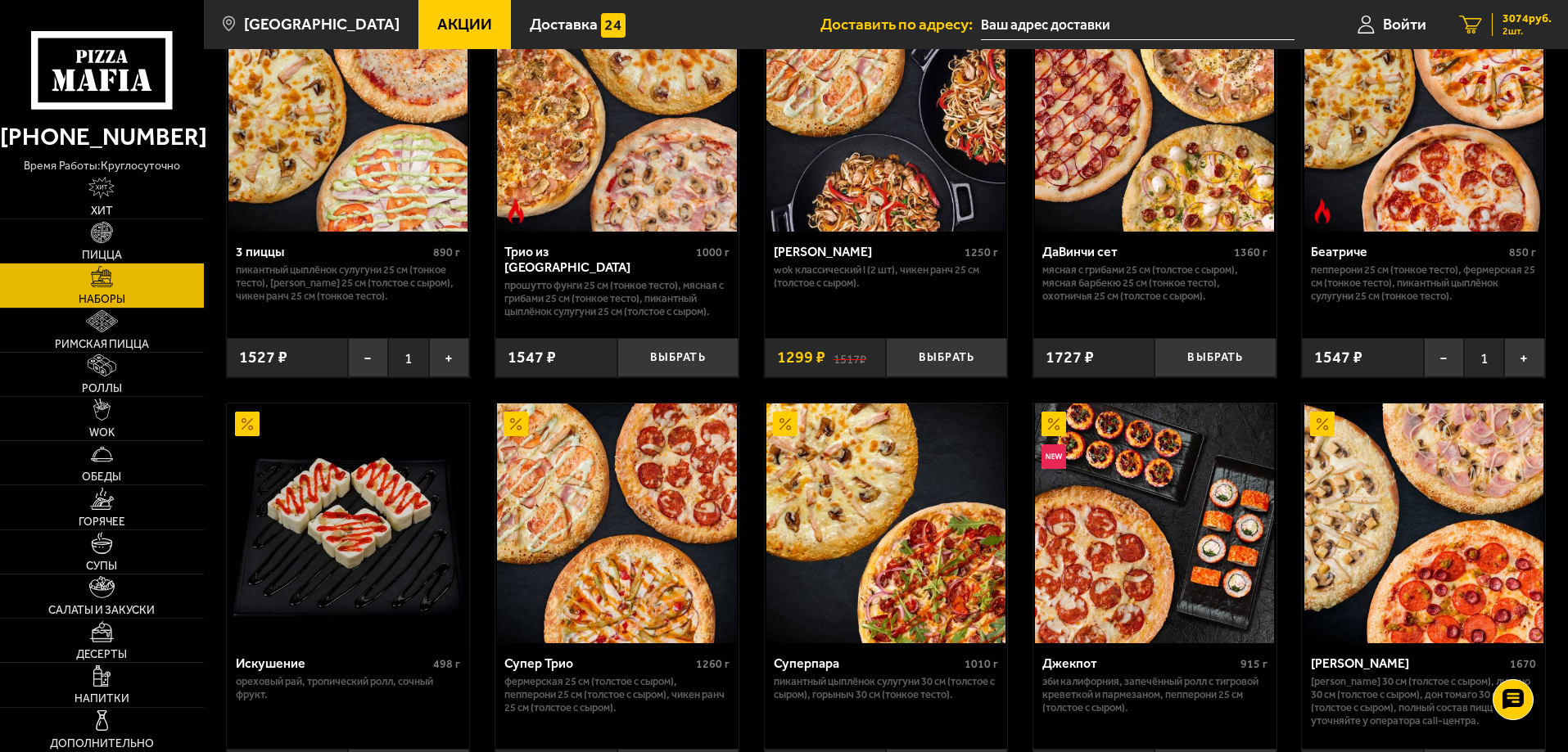
click at [1499, 24] on div "3074 руб. 2 шт." at bounding box center [1522, 24] width 60 height 23
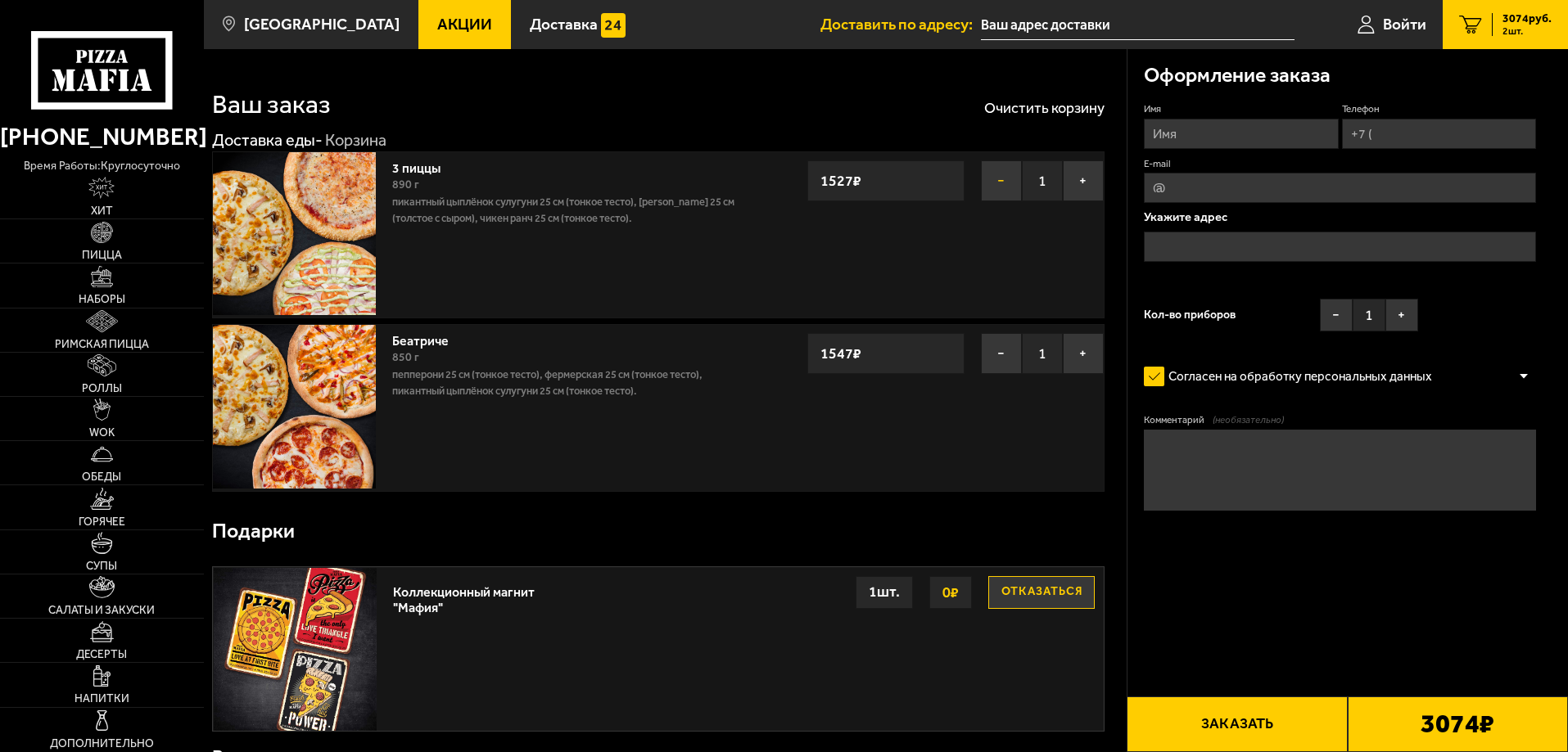
click at [989, 173] on button "−" at bounding box center [1001, 180] width 41 height 41
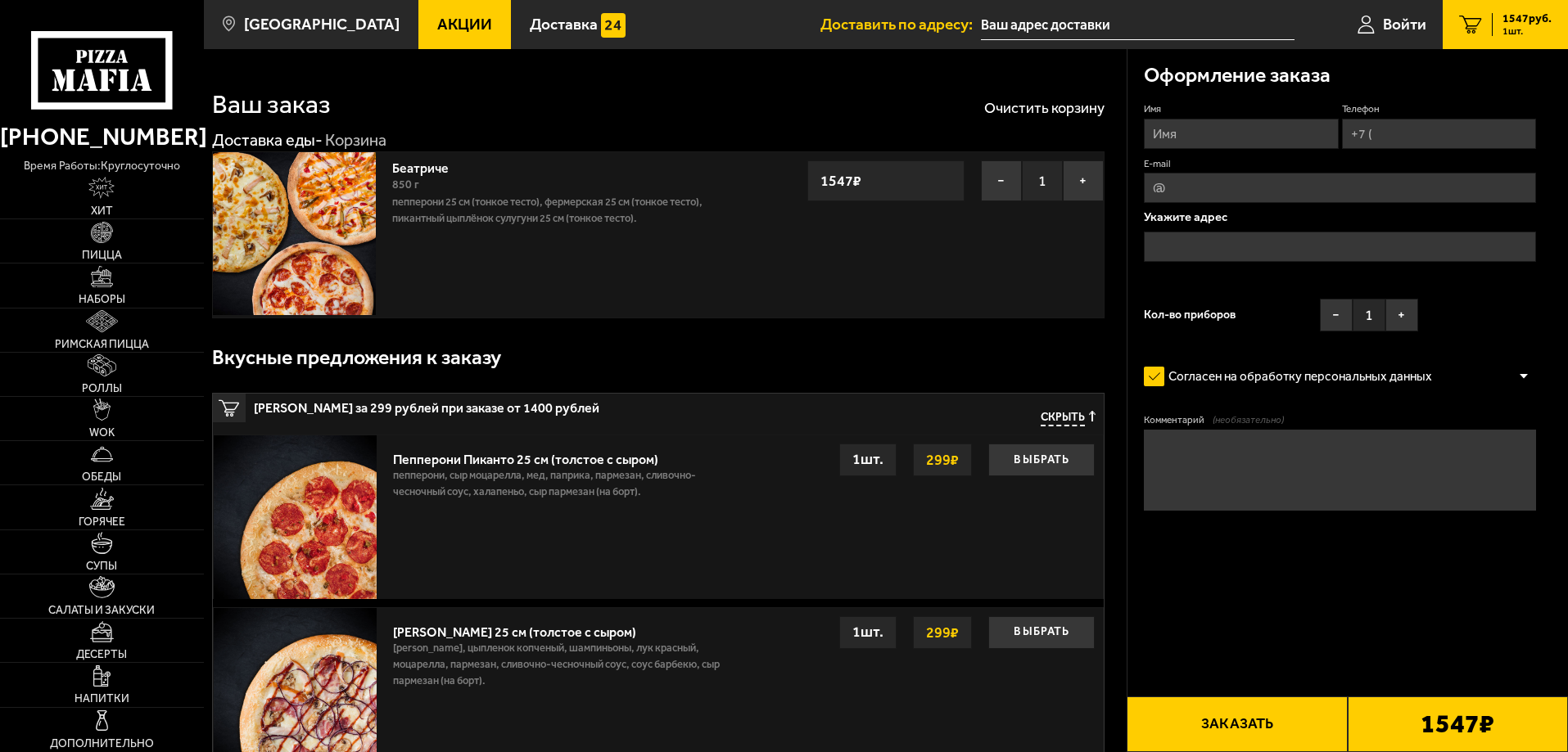
click at [1277, 745] on button "Заказать" at bounding box center [1237, 724] width 220 height 56
click at [96, 296] on span "Наборы" at bounding box center [102, 299] width 47 height 12
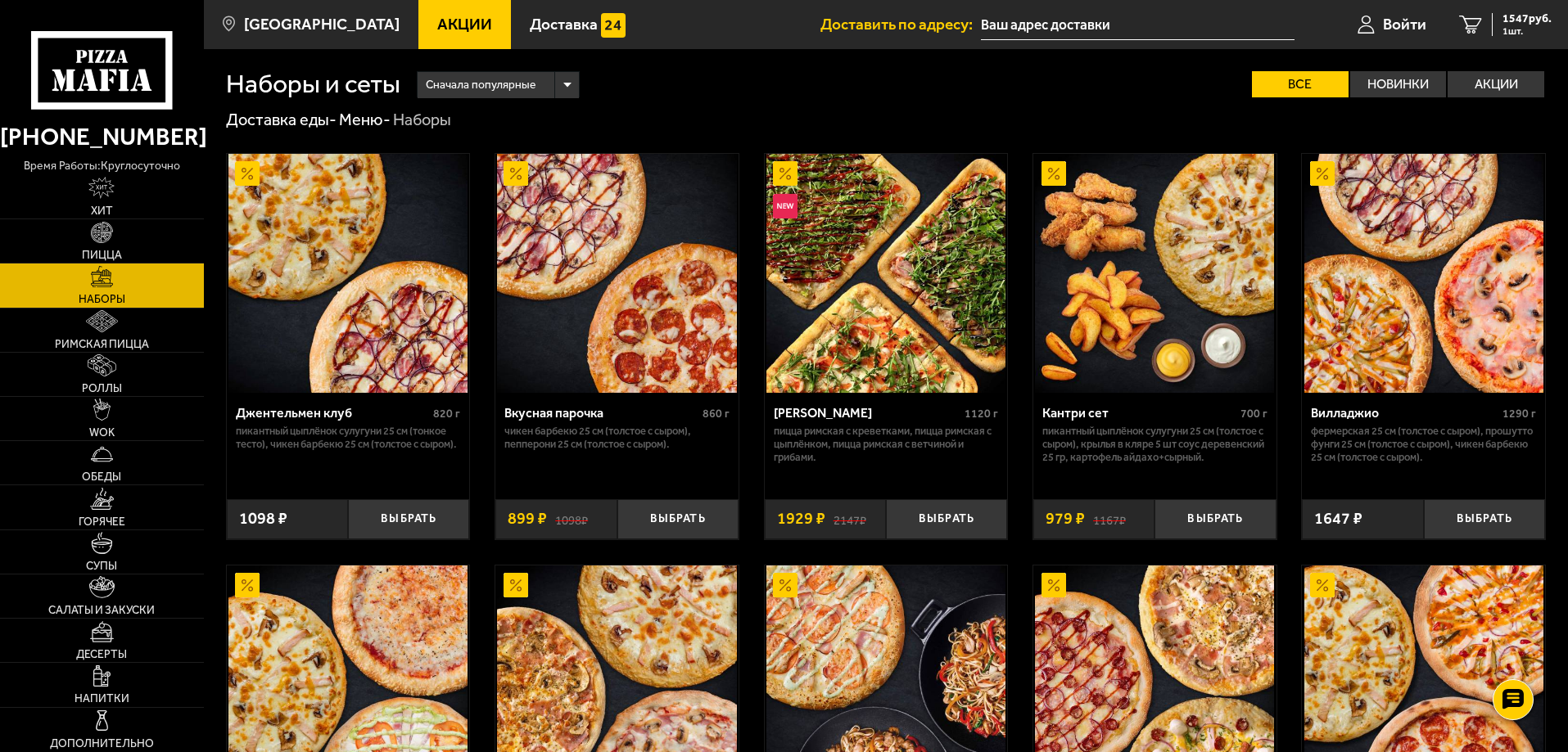
click at [1380, 286] on img at bounding box center [1424, 273] width 239 height 239
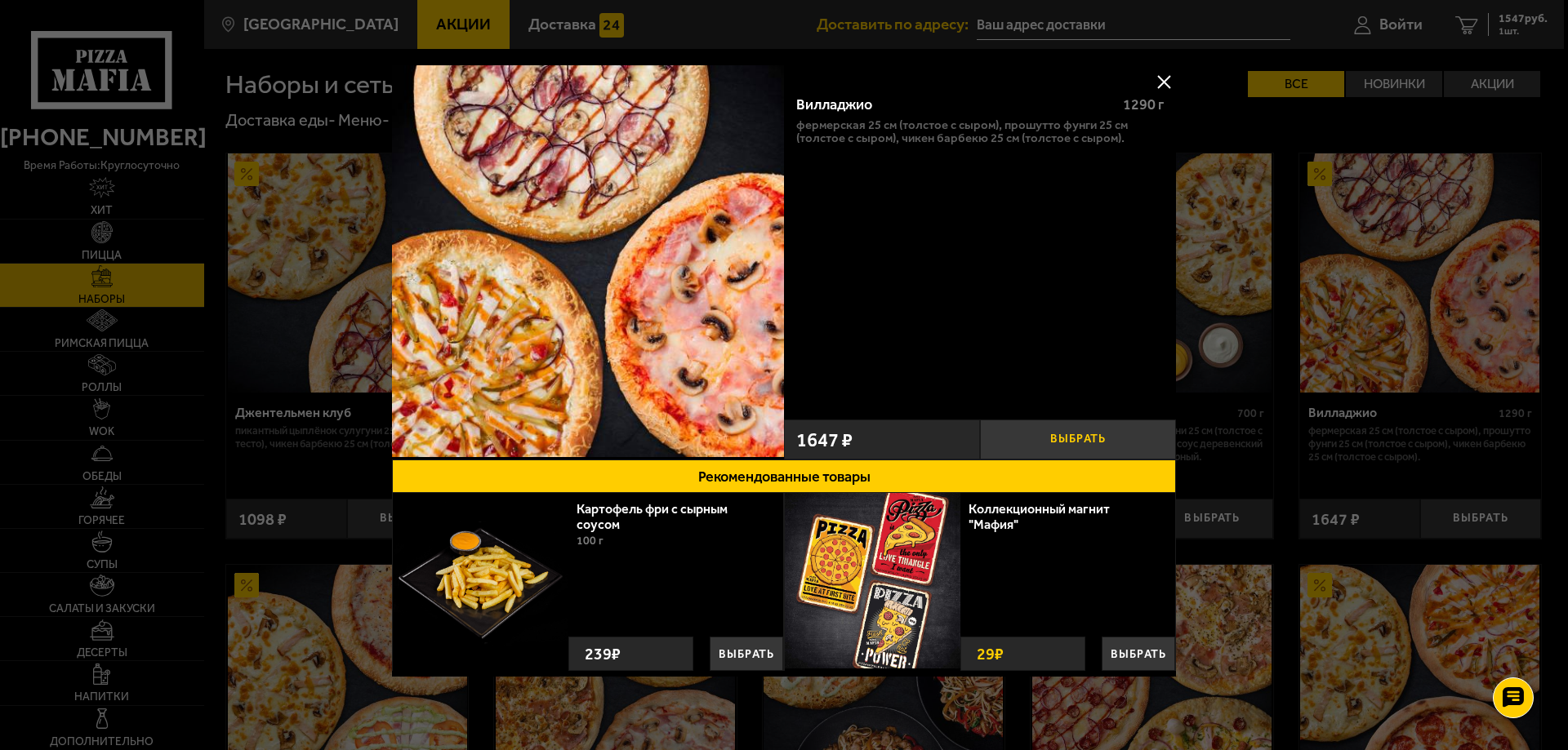
click at [1038, 433] on button "Выбрать" at bounding box center [1078, 440] width 196 height 40
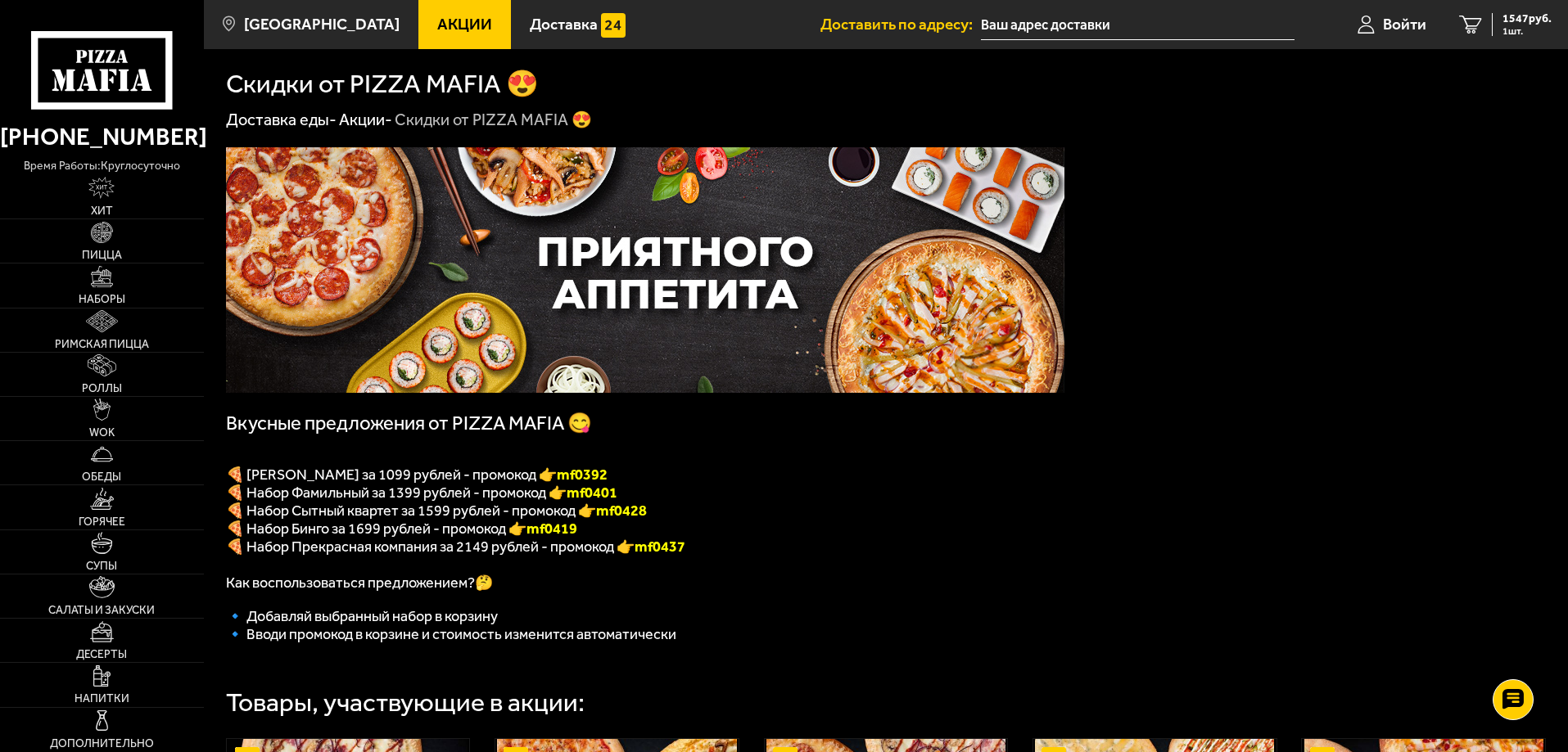
click at [137, 63] on icon at bounding box center [101, 69] width 141 height 78
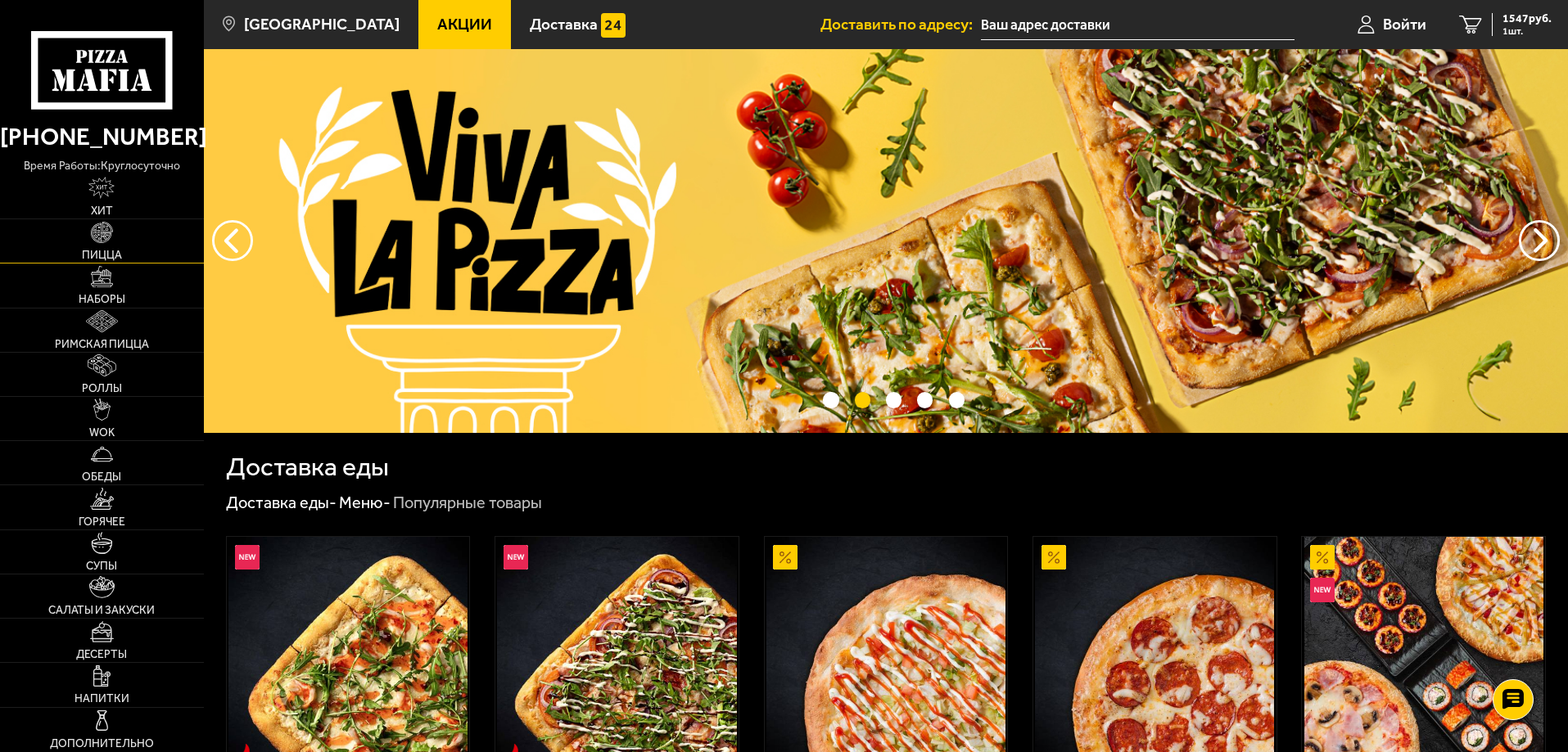
click at [96, 241] on img at bounding box center [102, 233] width 23 height 23
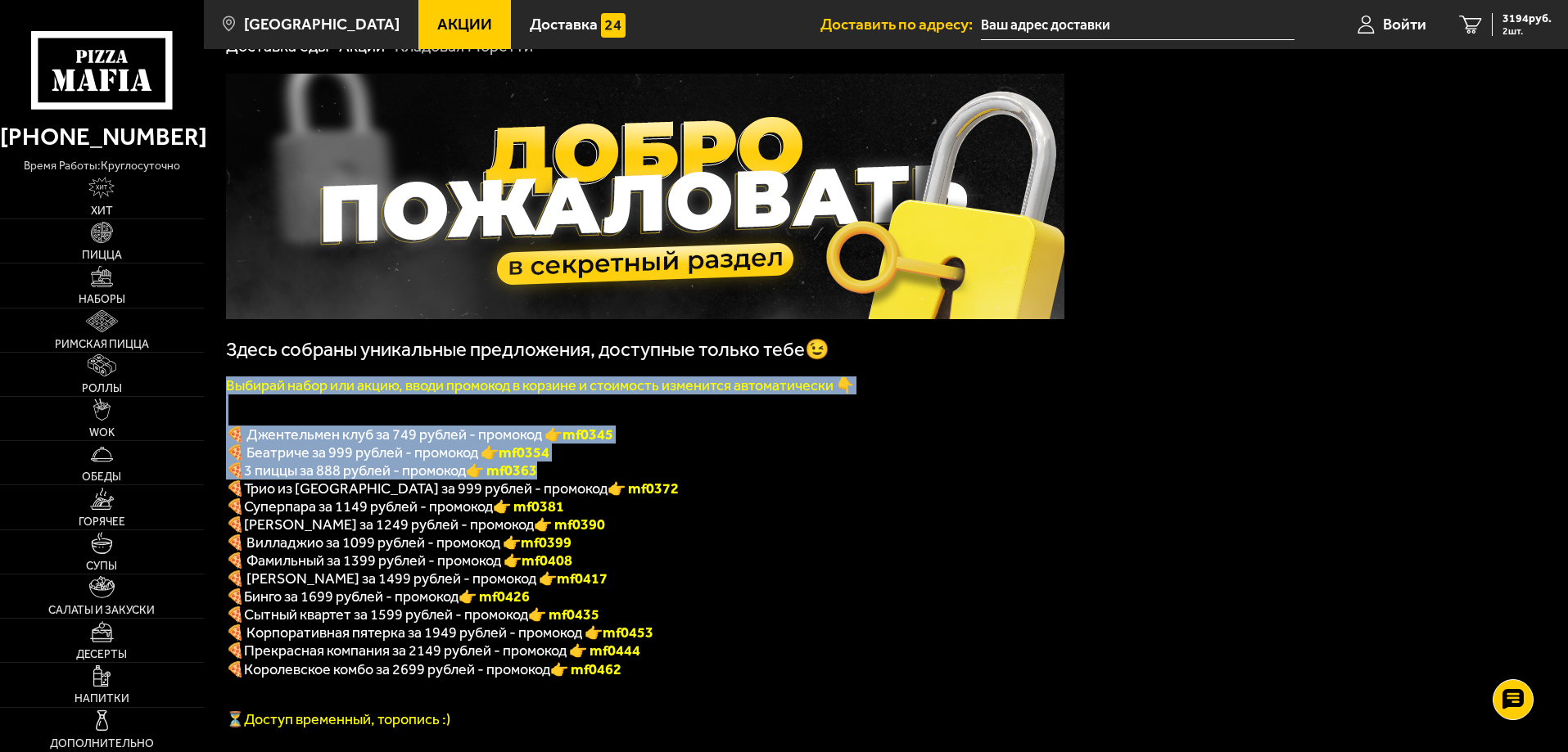
scroll to position [82, 0]
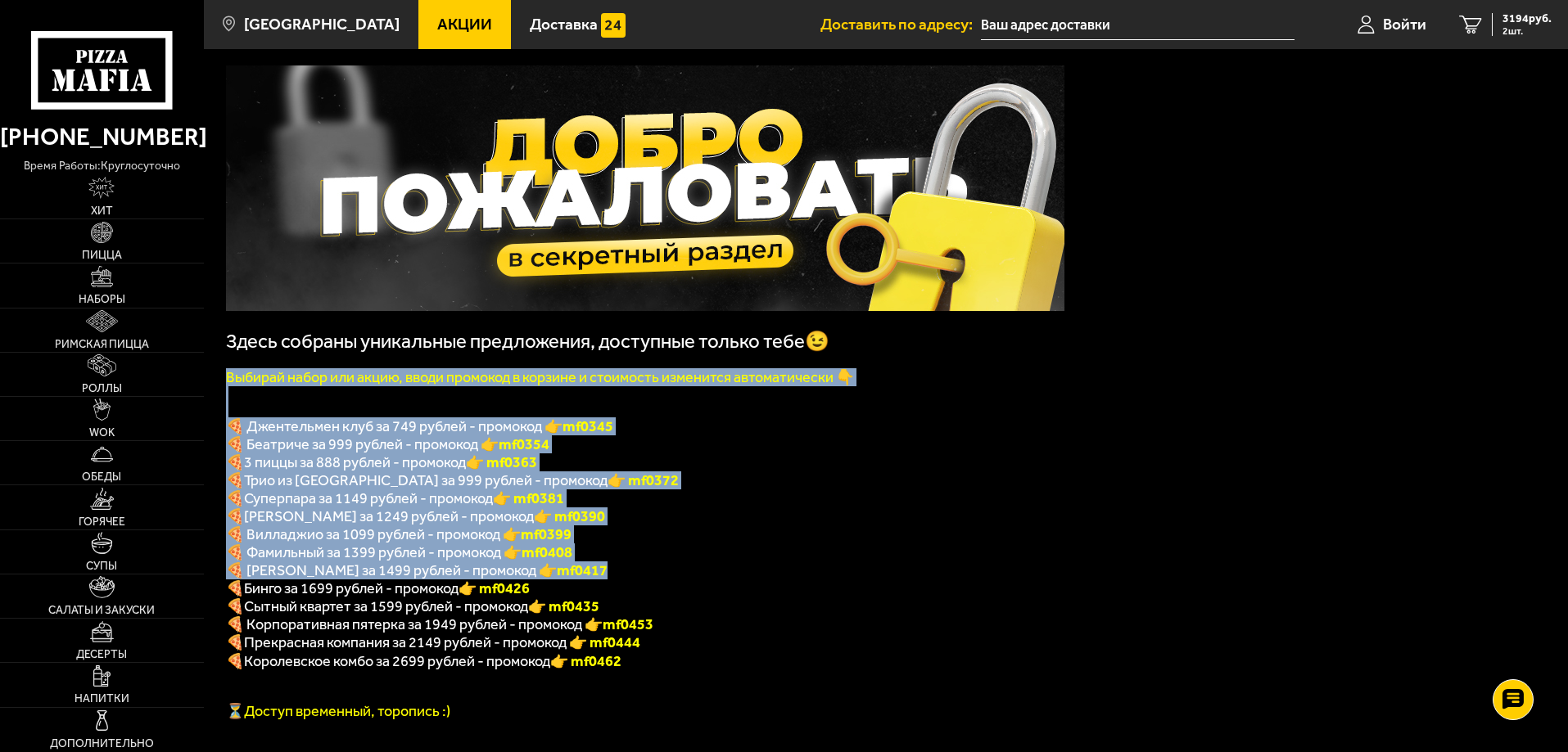
drag, startPoint x: 221, startPoint y: 465, endPoint x: 637, endPoint y: 576, distance: 430.6
click at [765, 577] on p "🍕 Островский за 1499 рублей - промокод 👉 mf0417" at bounding box center [646, 571] width 839 height 18
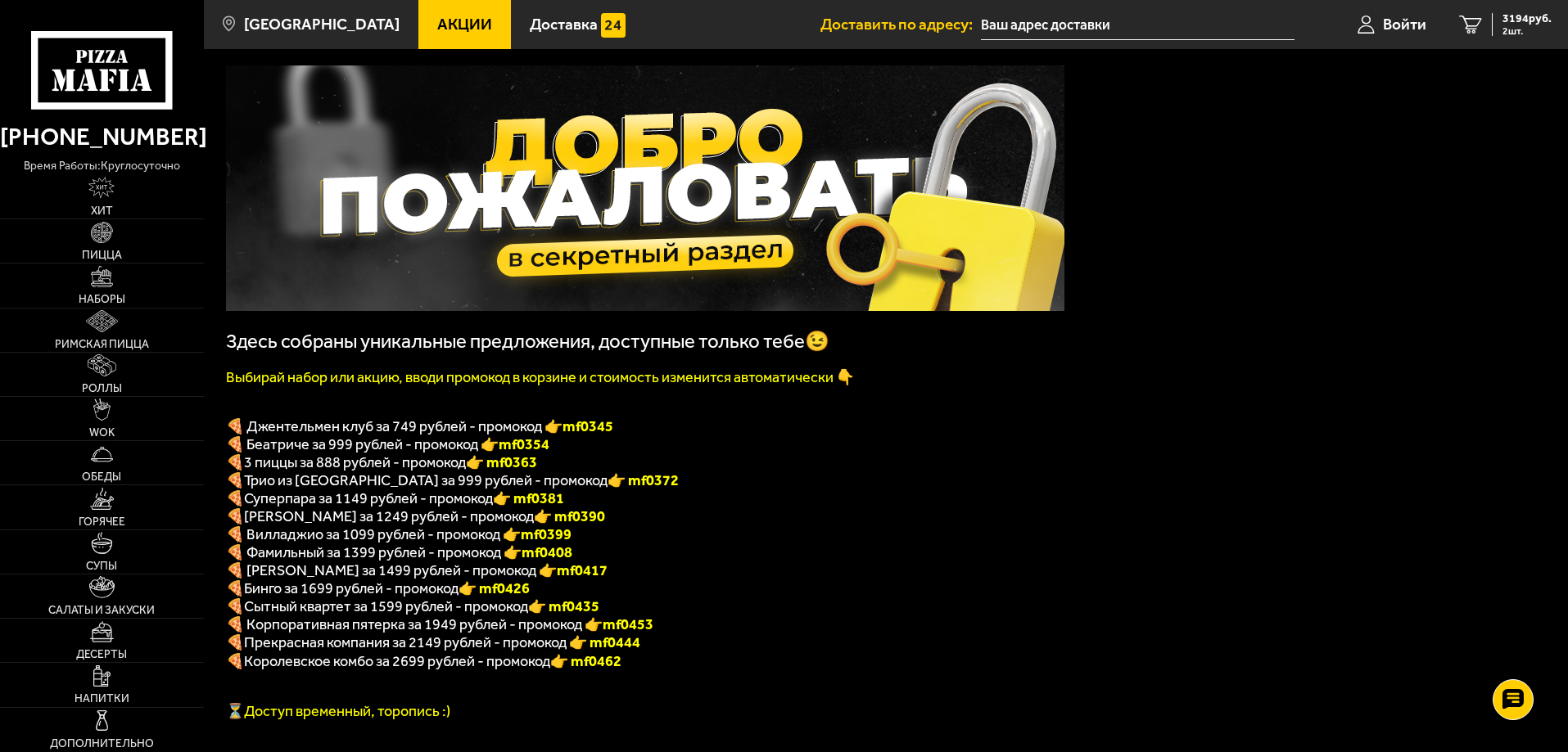
scroll to position [245, 0]
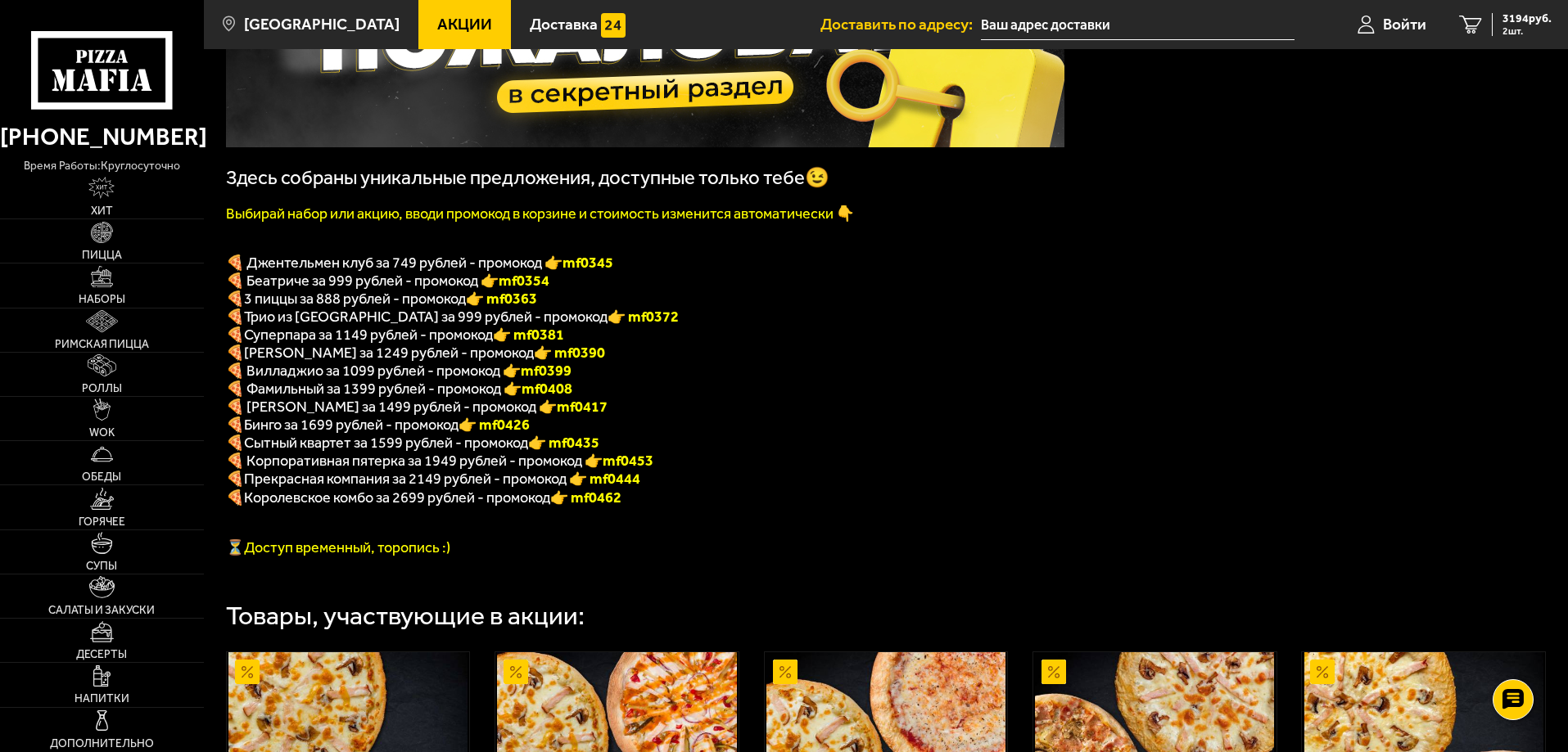
drag, startPoint x: 661, startPoint y: 516, endPoint x: 676, endPoint y: 512, distance: 15.5
click at [676, 508] on p "🍕 Королевское комбо за 2699 рублей - промокод 👉 mf0462" at bounding box center [646, 498] width 839 height 19
drag, startPoint x: 554, startPoint y: 307, endPoint x: 242, endPoint y: 308, distance: 312.0
click at [242, 307] on p "🍕 3 пиццы за 888 рублей - промокод 👉 mf0363" at bounding box center [646, 298] width 839 height 18
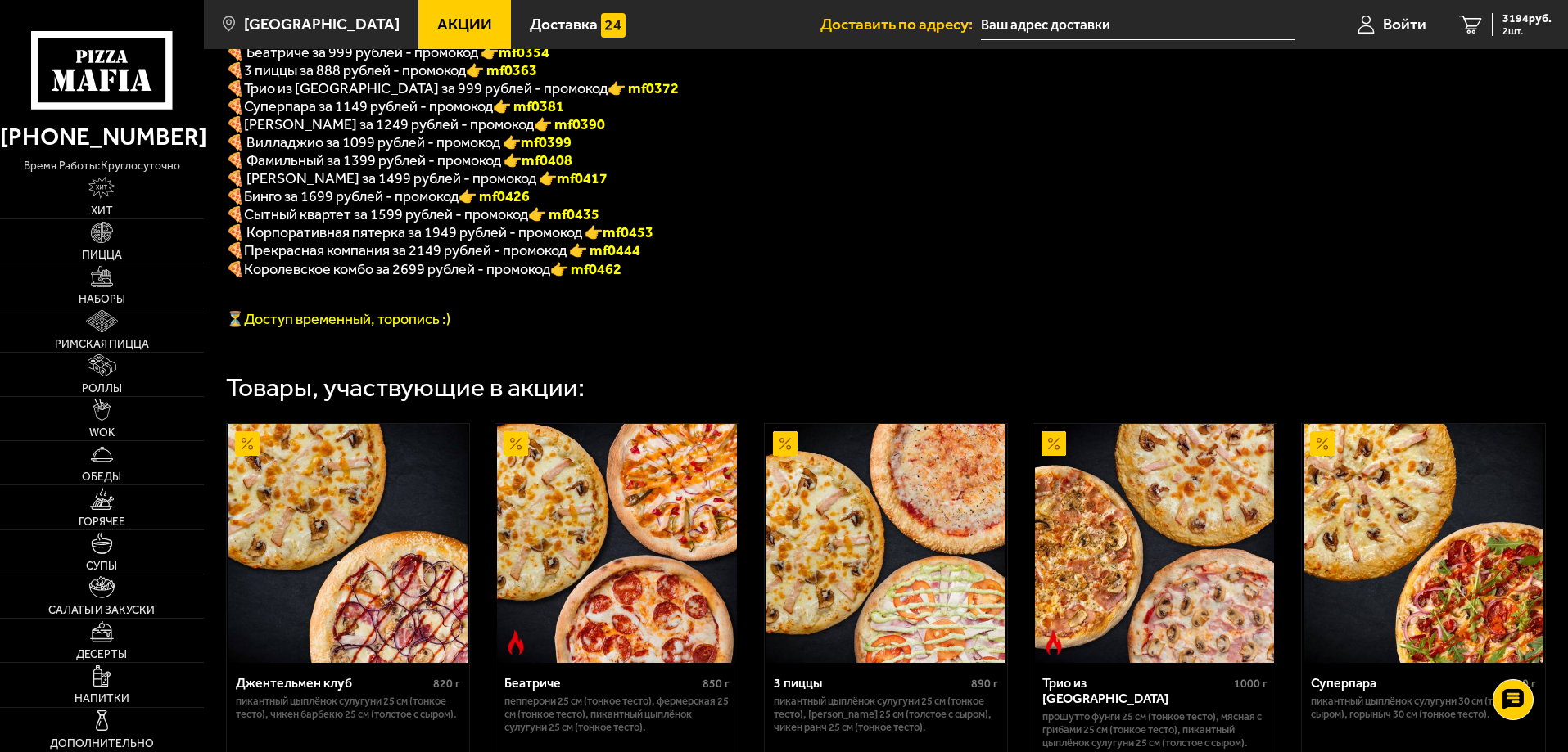
scroll to position [573, 0]
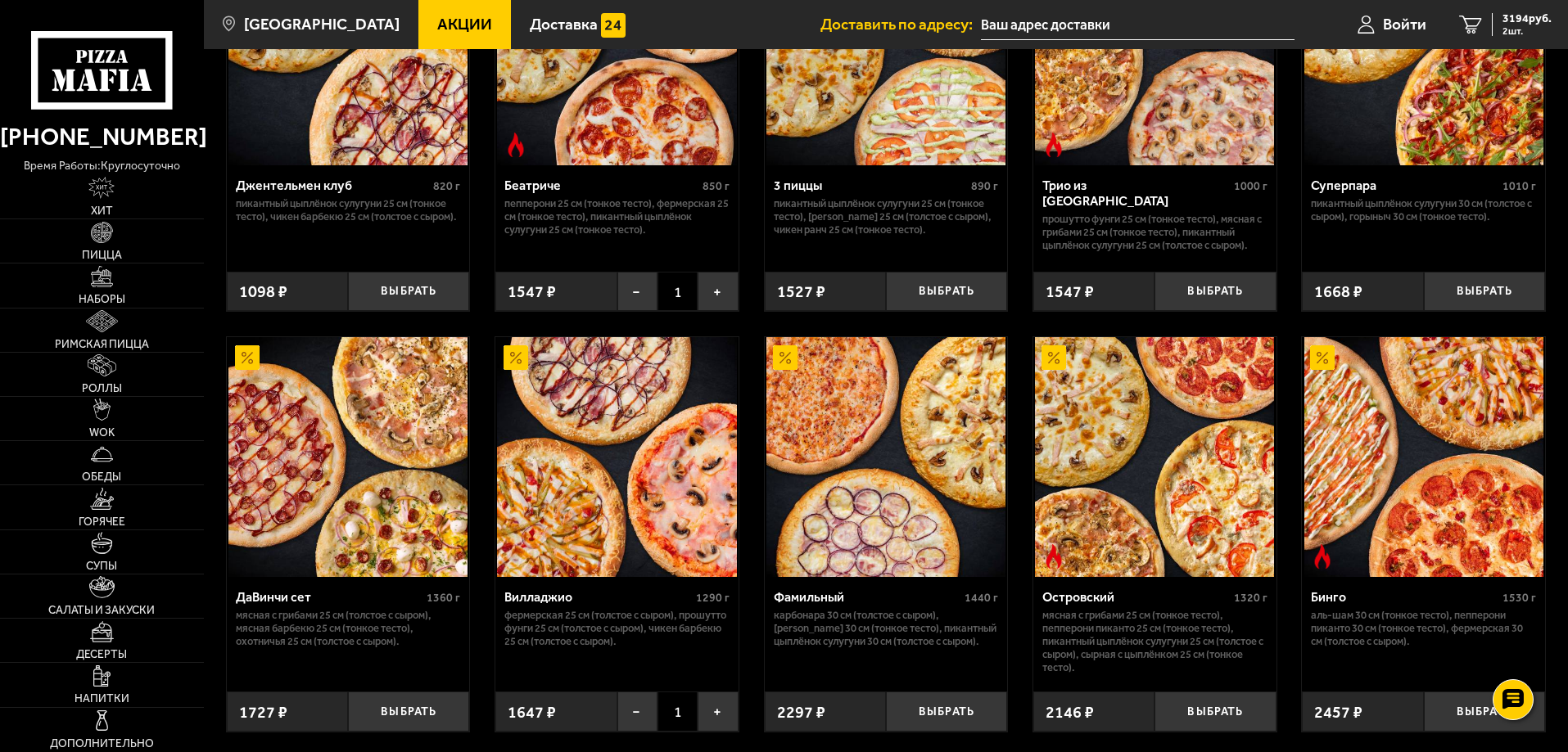
scroll to position [1335, 0]
